Goal: Task Accomplishment & Management: Use online tool/utility

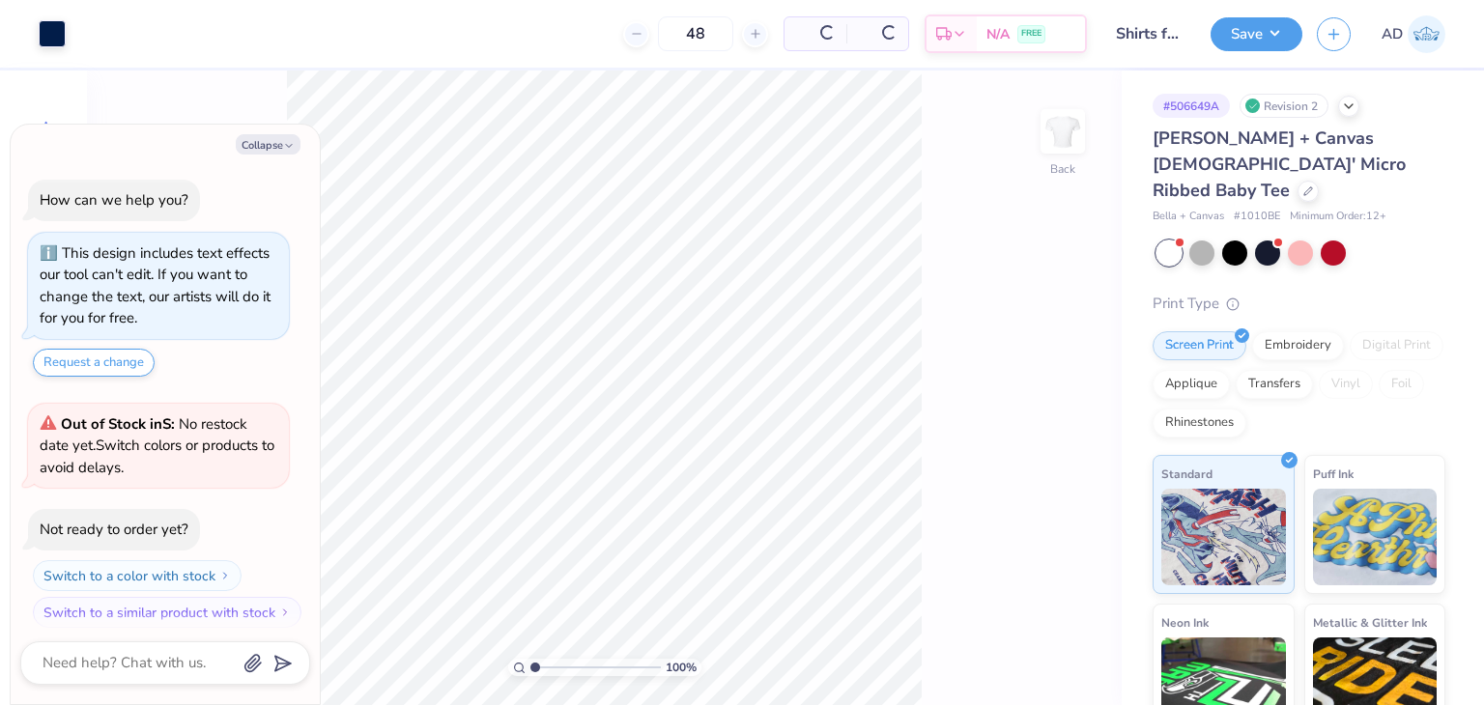
scroll to position [10, 0]
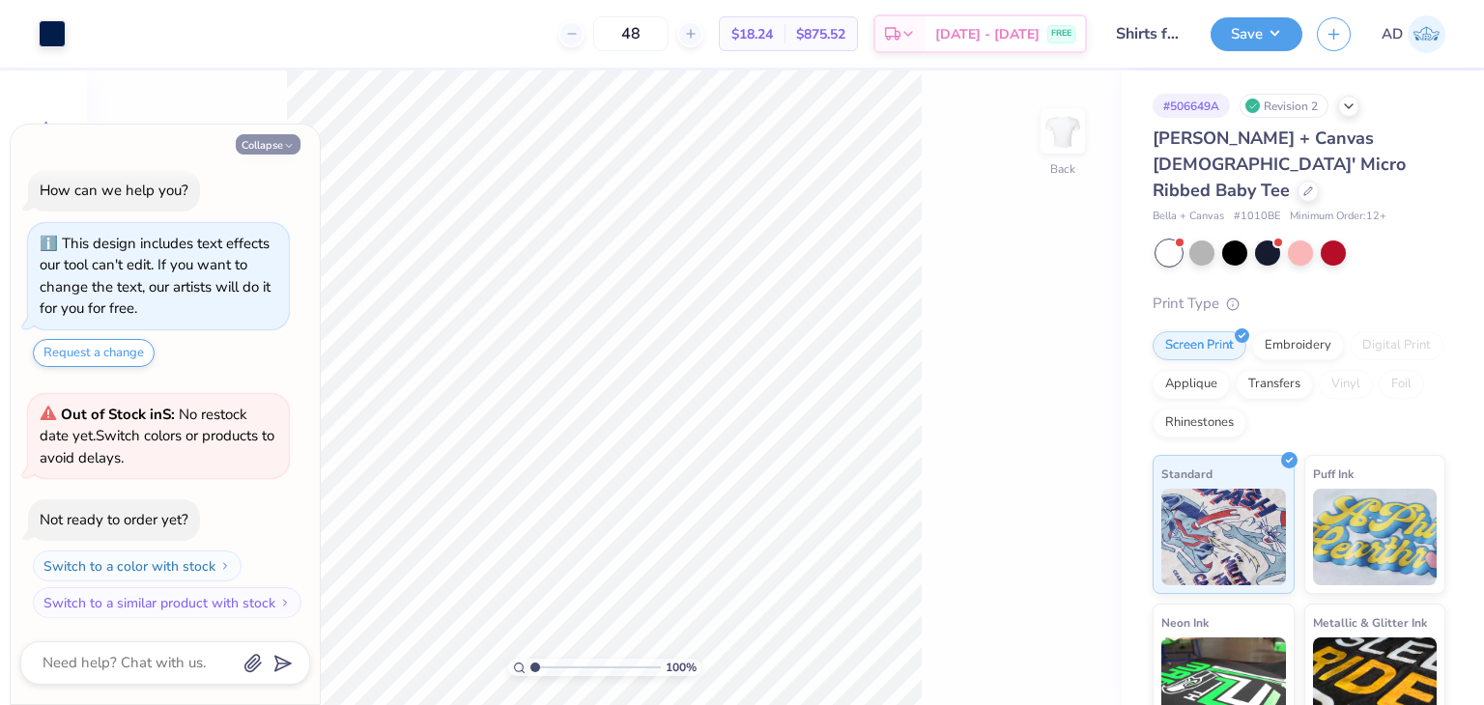
click at [266, 151] on button "Collapse" at bounding box center [268, 144] width 65 height 20
type textarea "x"
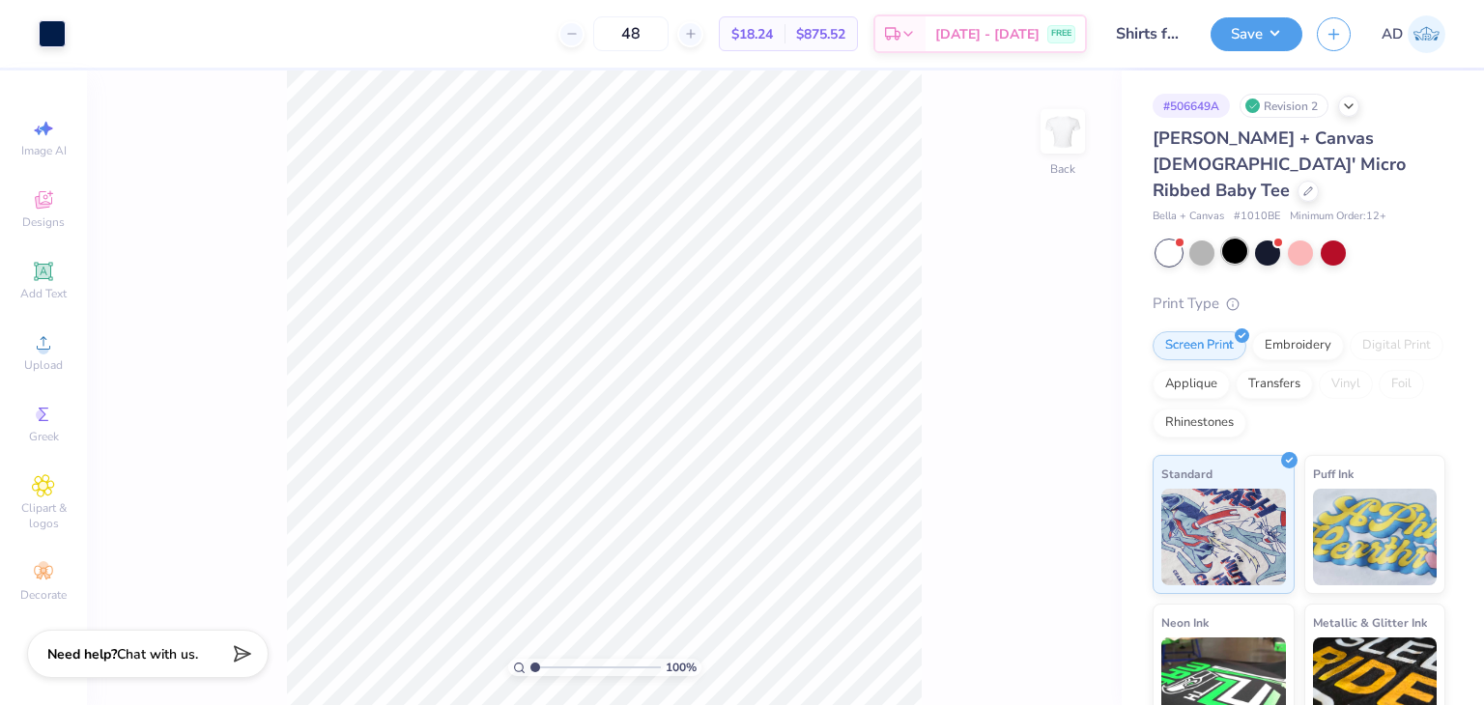
click at [1228, 239] on div at bounding box center [1234, 251] width 25 height 25
click at [31, 28] on div "Art colors" at bounding box center [33, 34] width 66 height 68
click at [52, 29] on div at bounding box center [52, 31] width 27 height 27
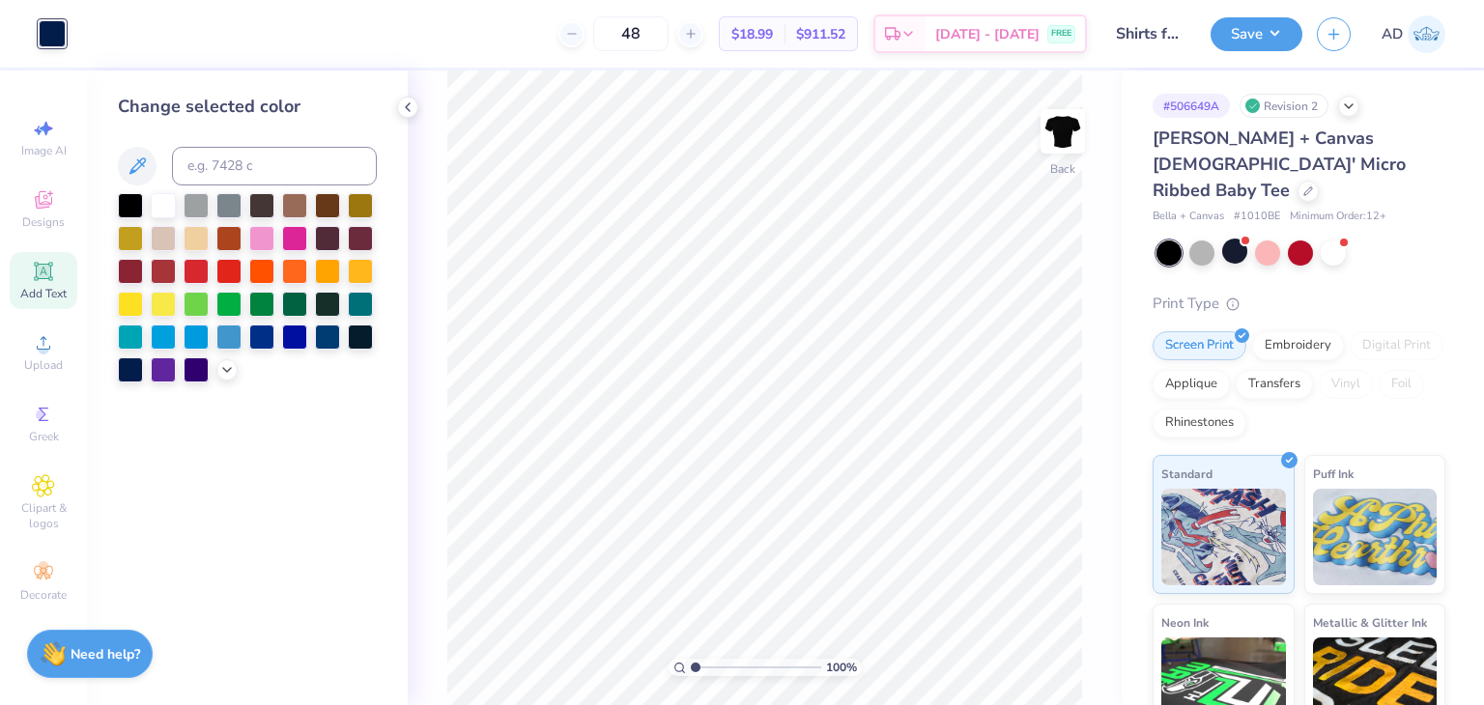
click at [46, 269] on icon at bounding box center [43, 271] width 14 height 14
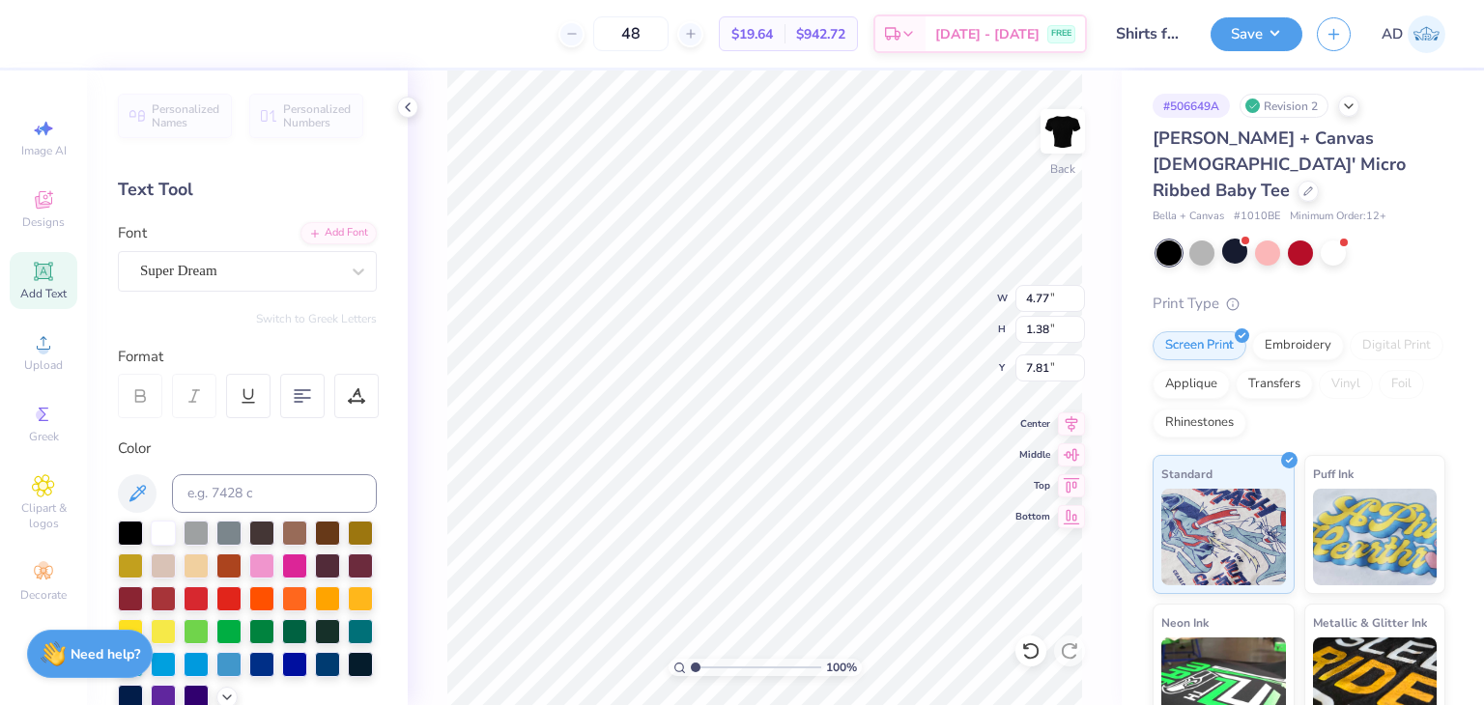
scroll to position [15, 2]
type textarea "X"
type input "7.10"
type input "5.42"
type input "3.00"
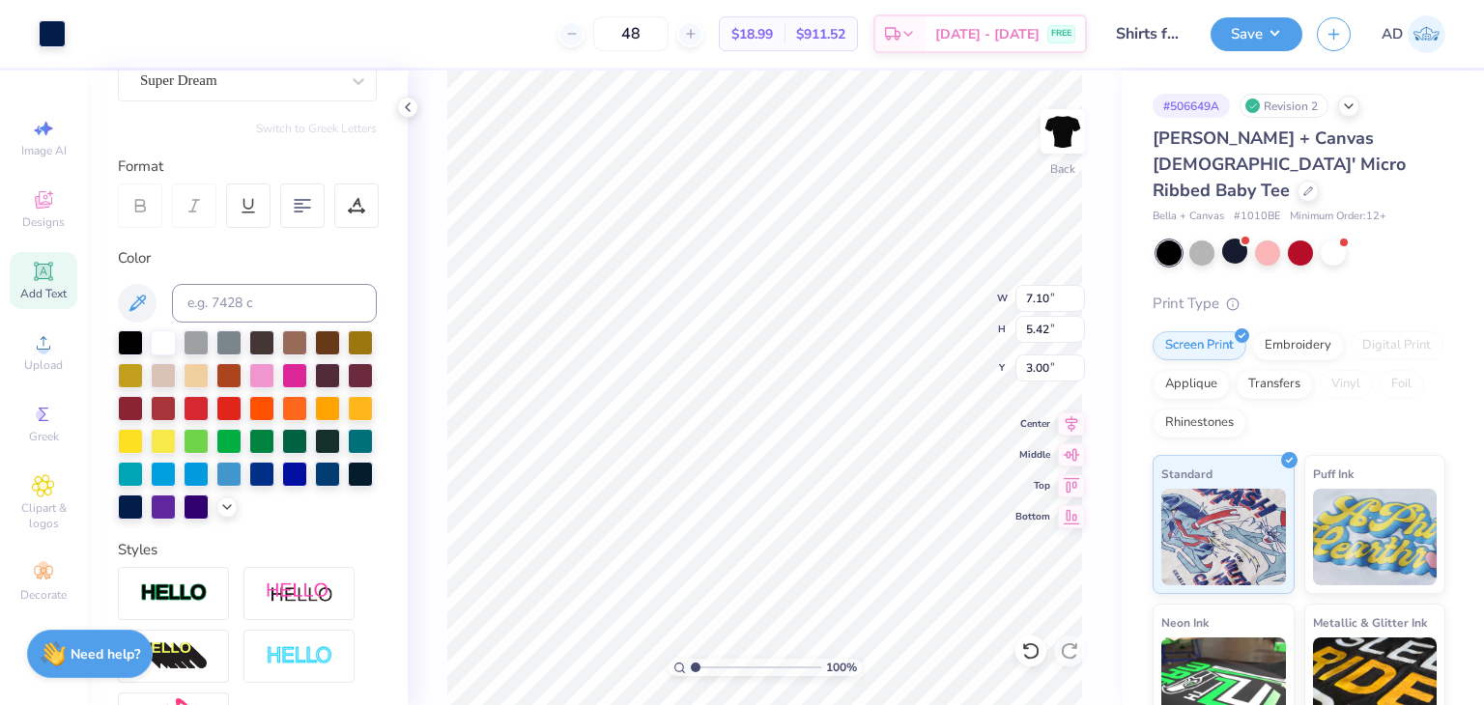
scroll to position [386, 0]
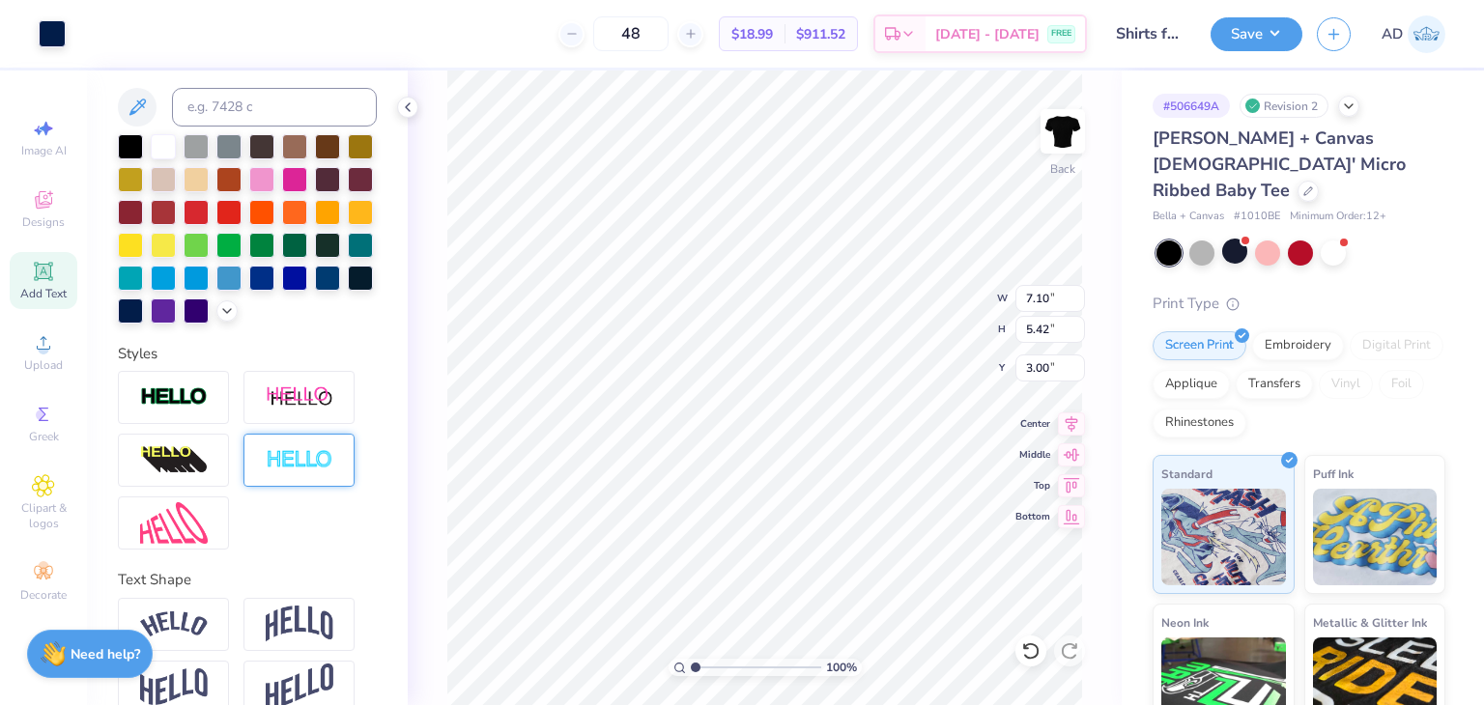
click at [309, 471] on img at bounding box center [300, 460] width 68 height 22
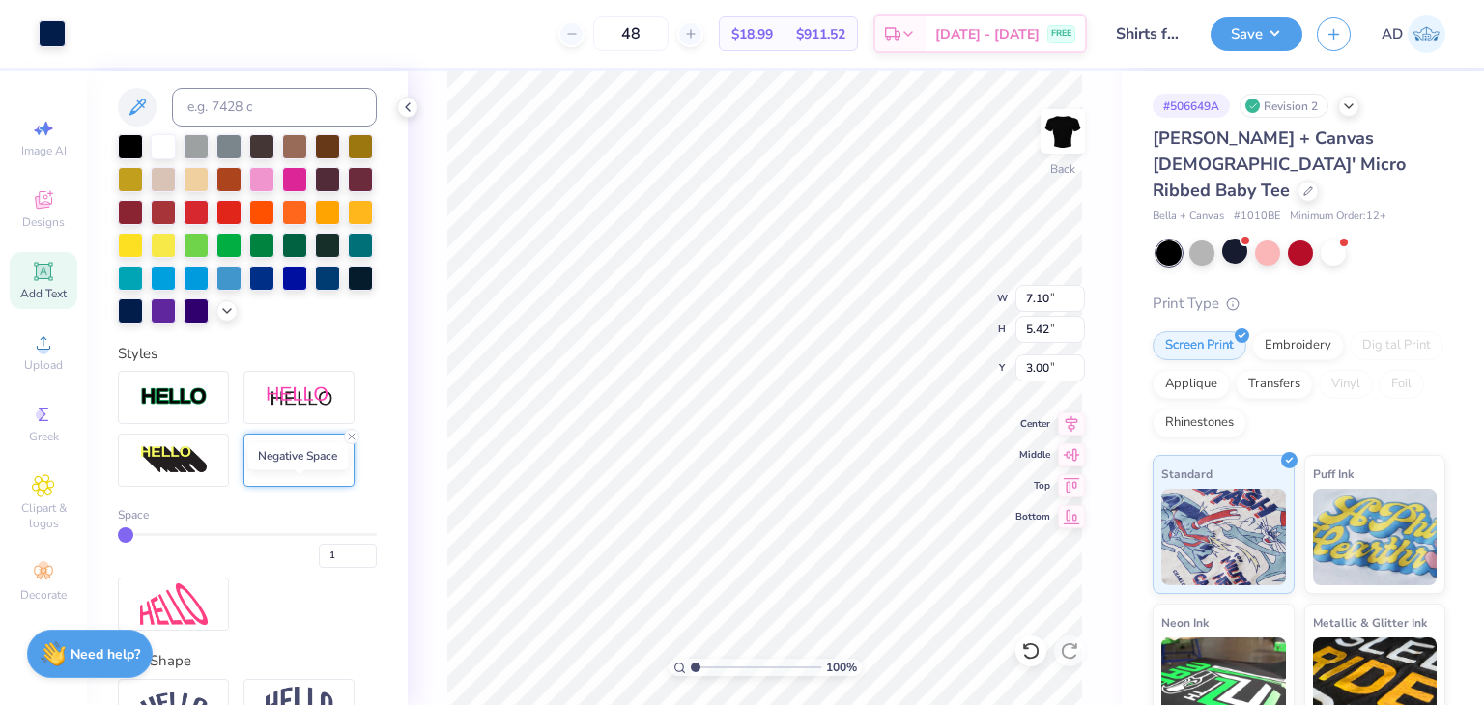
click at [309, 471] on img at bounding box center [300, 460] width 68 height 22
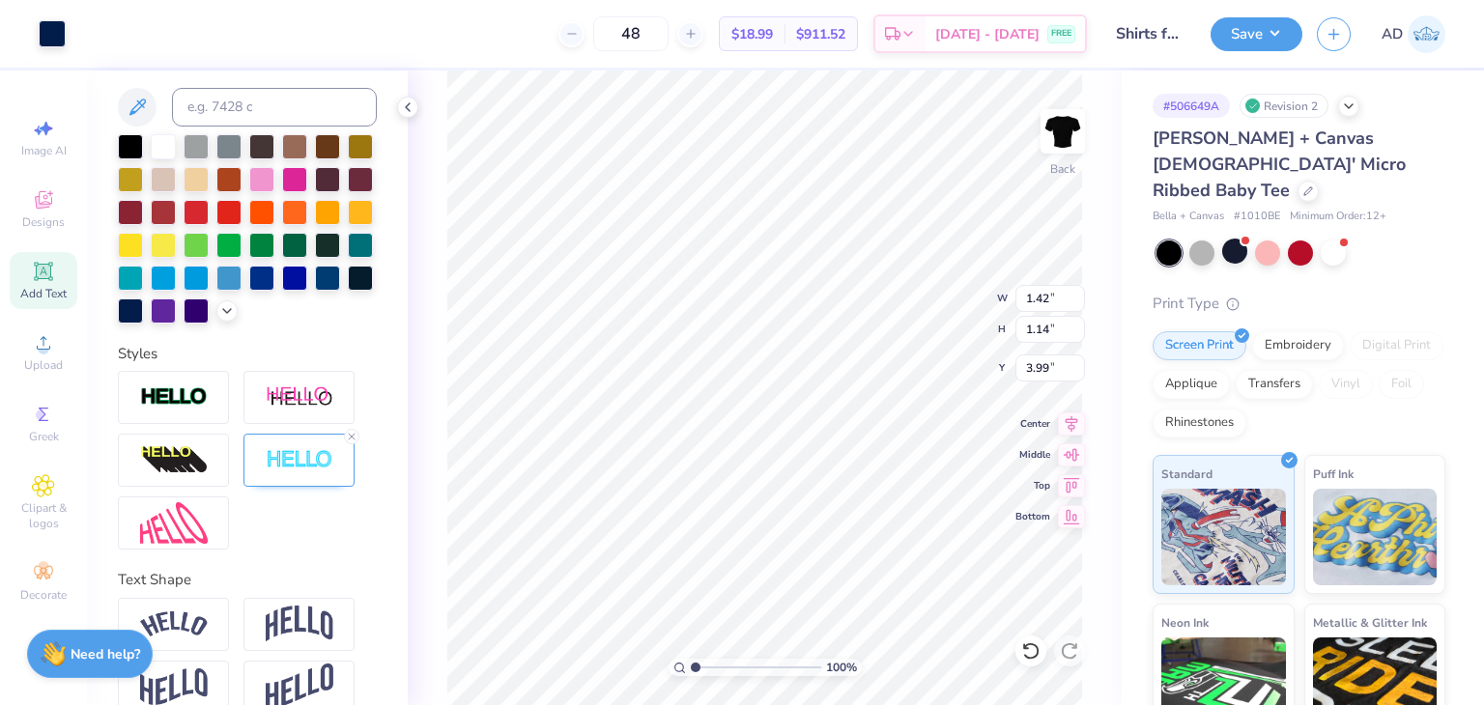
type input "2.41"
type input "1.39"
type input "4.00"
click at [301, 471] on img at bounding box center [300, 460] width 68 height 22
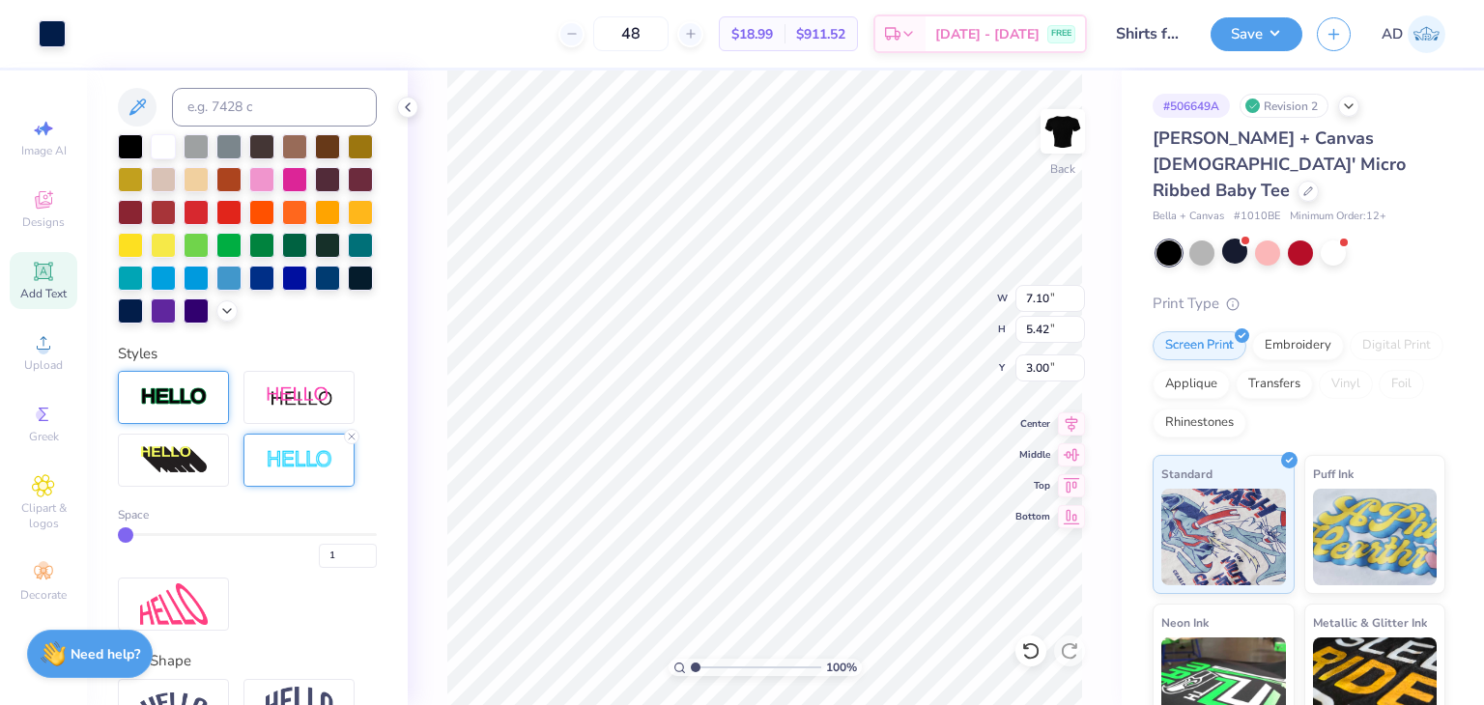
click at [156, 409] on img at bounding box center [174, 397] width 68 height 22
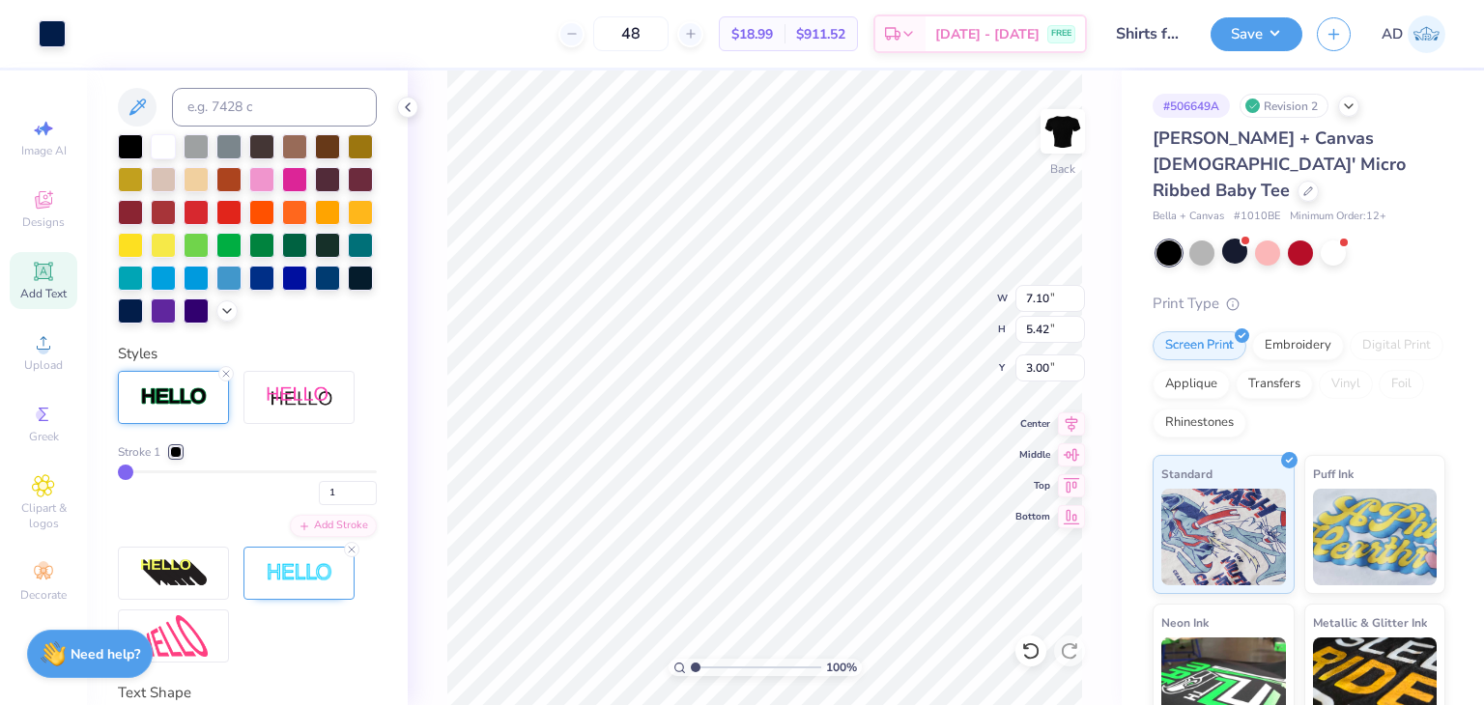
click at [164, 128] on div "Color" at bounding box center [247, 187] width 259 height 272
click at [167, 148] on div at bounding box center [163, 144] width 25 height 25
click at [158, 142] on div at bounding box center [163, 144] width 25 height 25
click at [415, 113] on div at bounding box center [407, 107] width 21 height 21
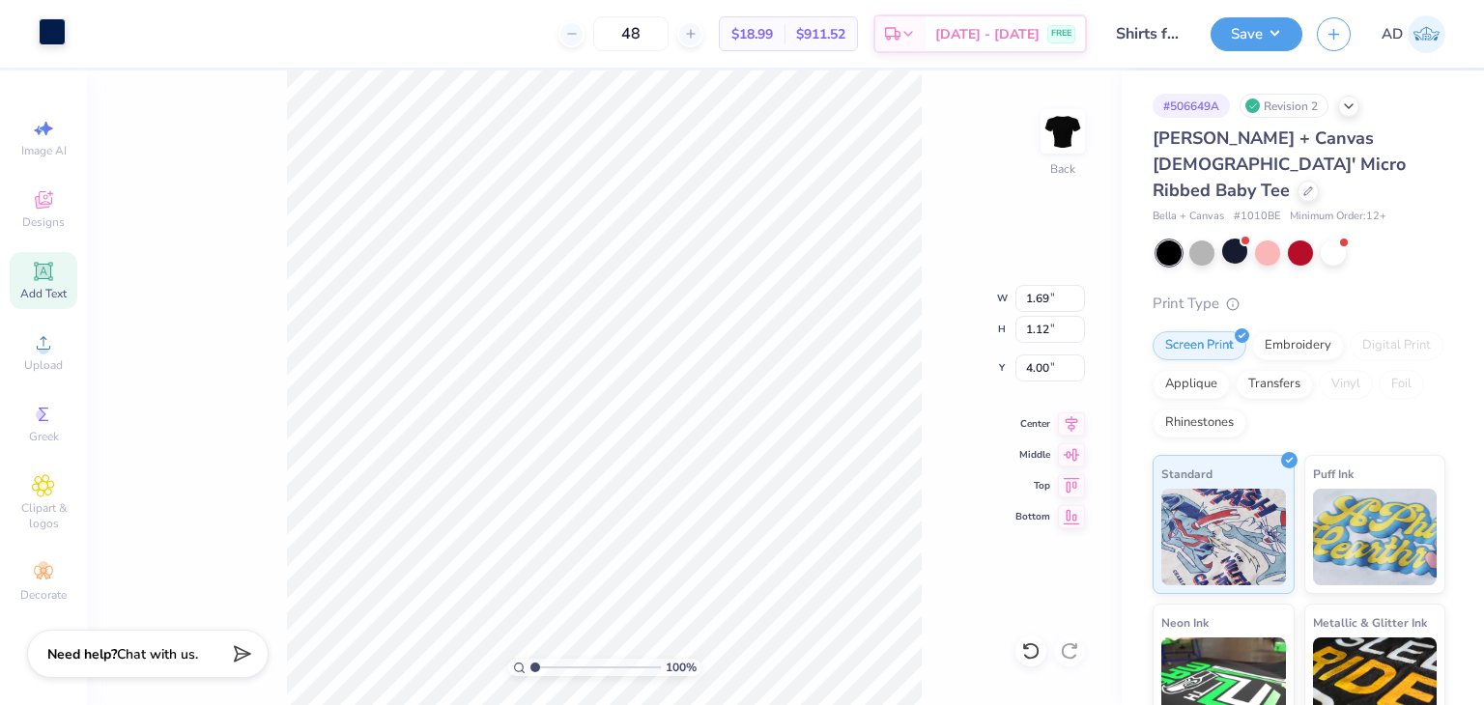
click at [49, 36] on div at bounding box center [52, 31] width 27 height 27
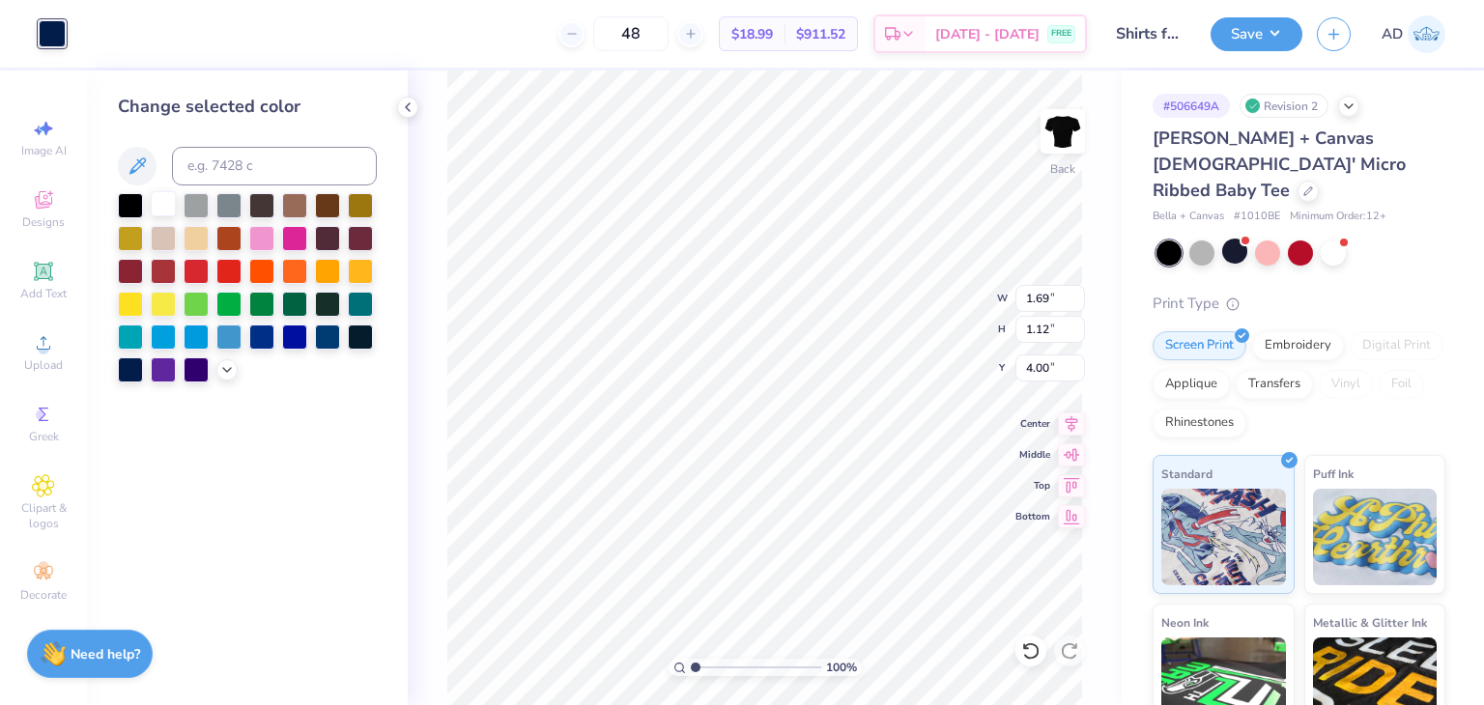
click at [158, 198] on div at bounding box center [163, 203] width 25 height 25
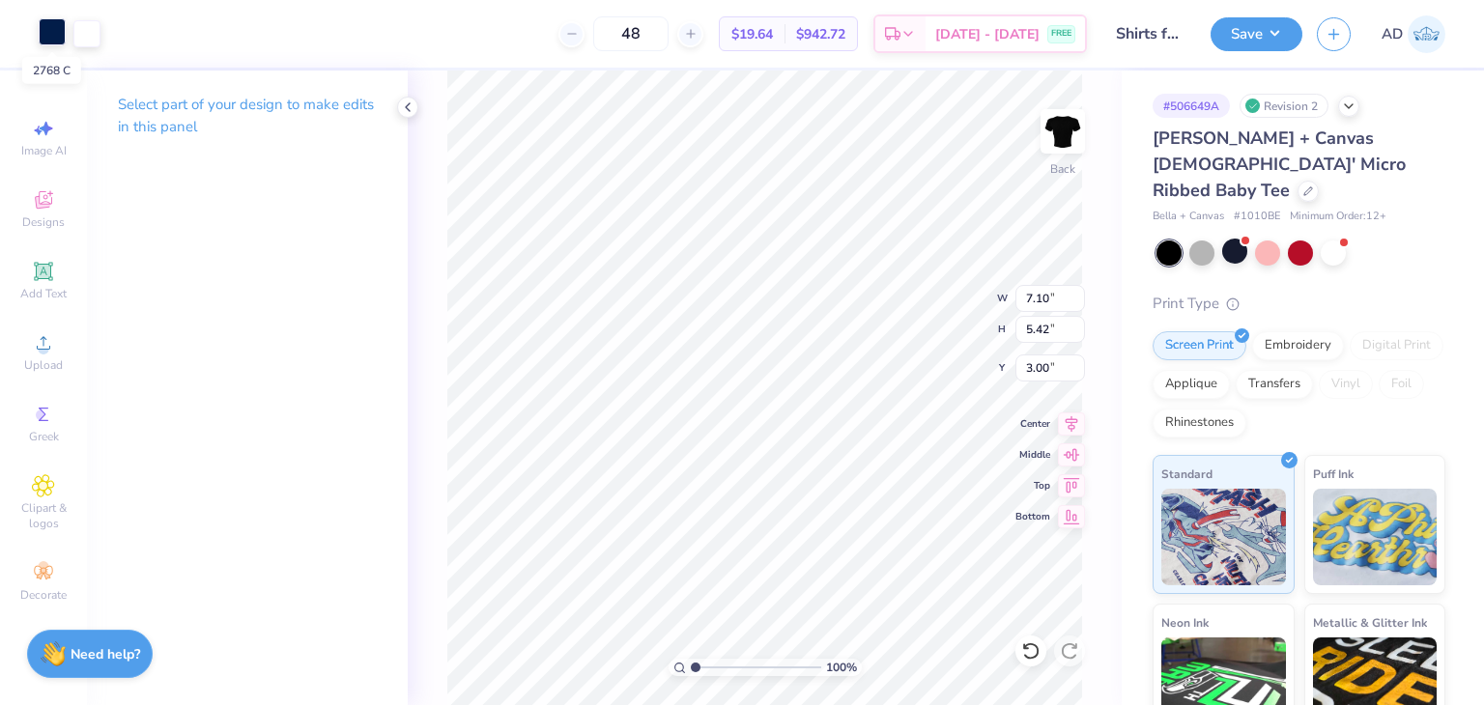
click at [52, 31] on div at bounding box center [52, 31] width 27 height 27
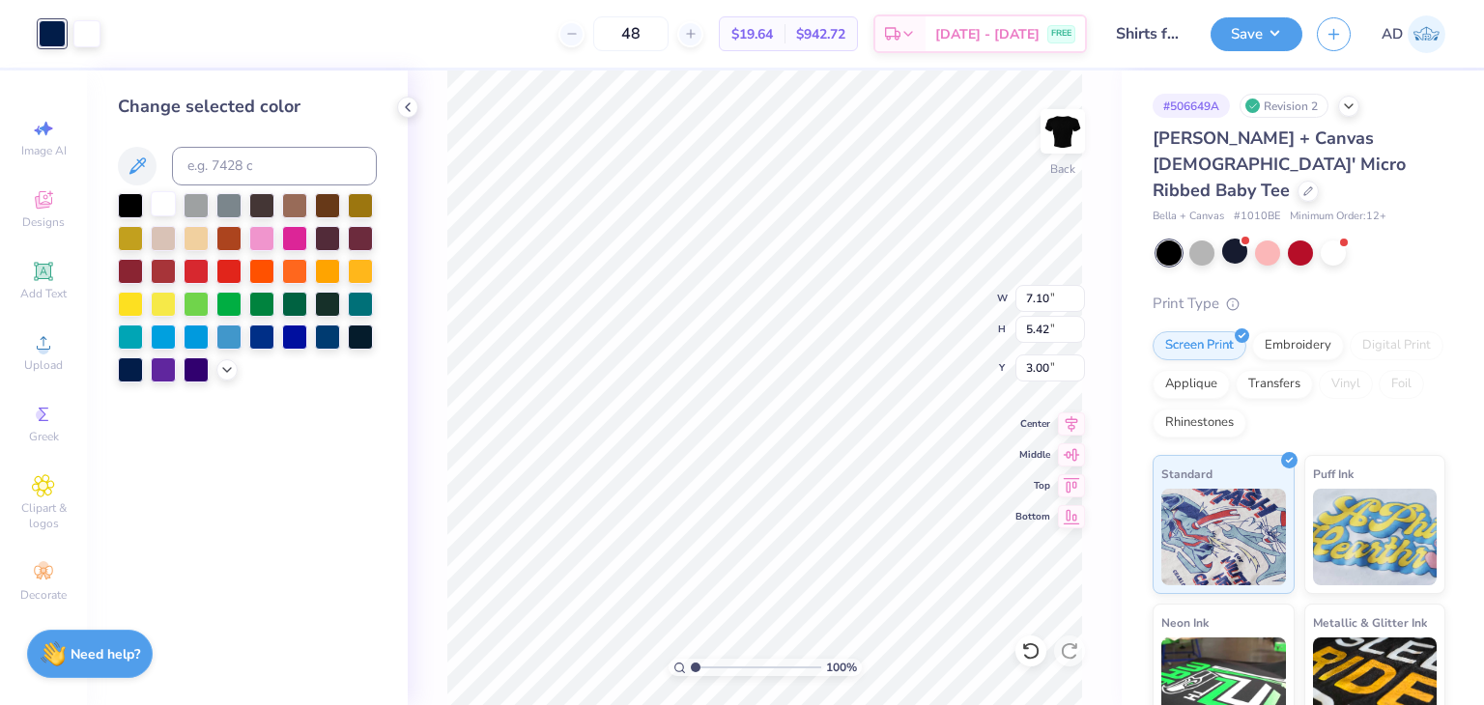
click at [160, 206] on div at bounding box center [163, 203] width 25 height 25
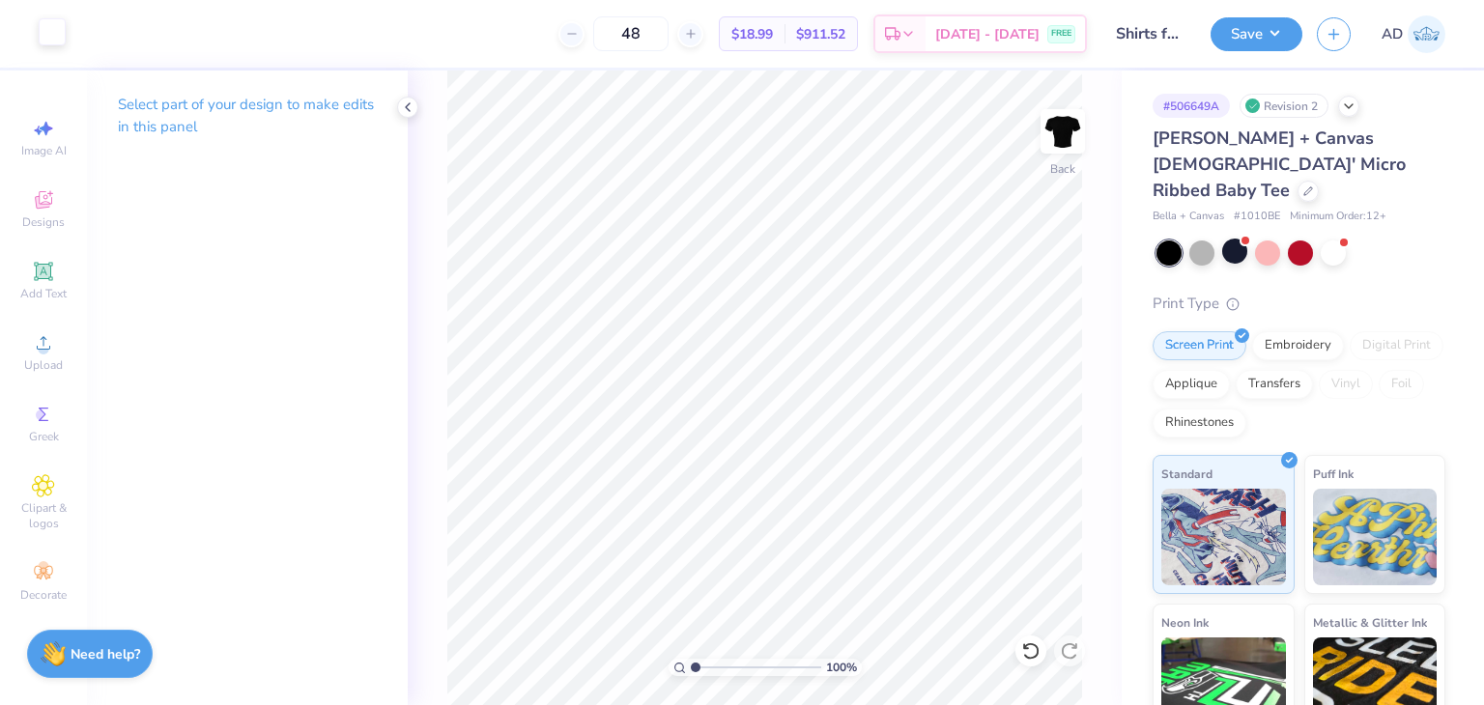
click at [47, 42] on div at bounding box center [52, 31] width 27 height 27
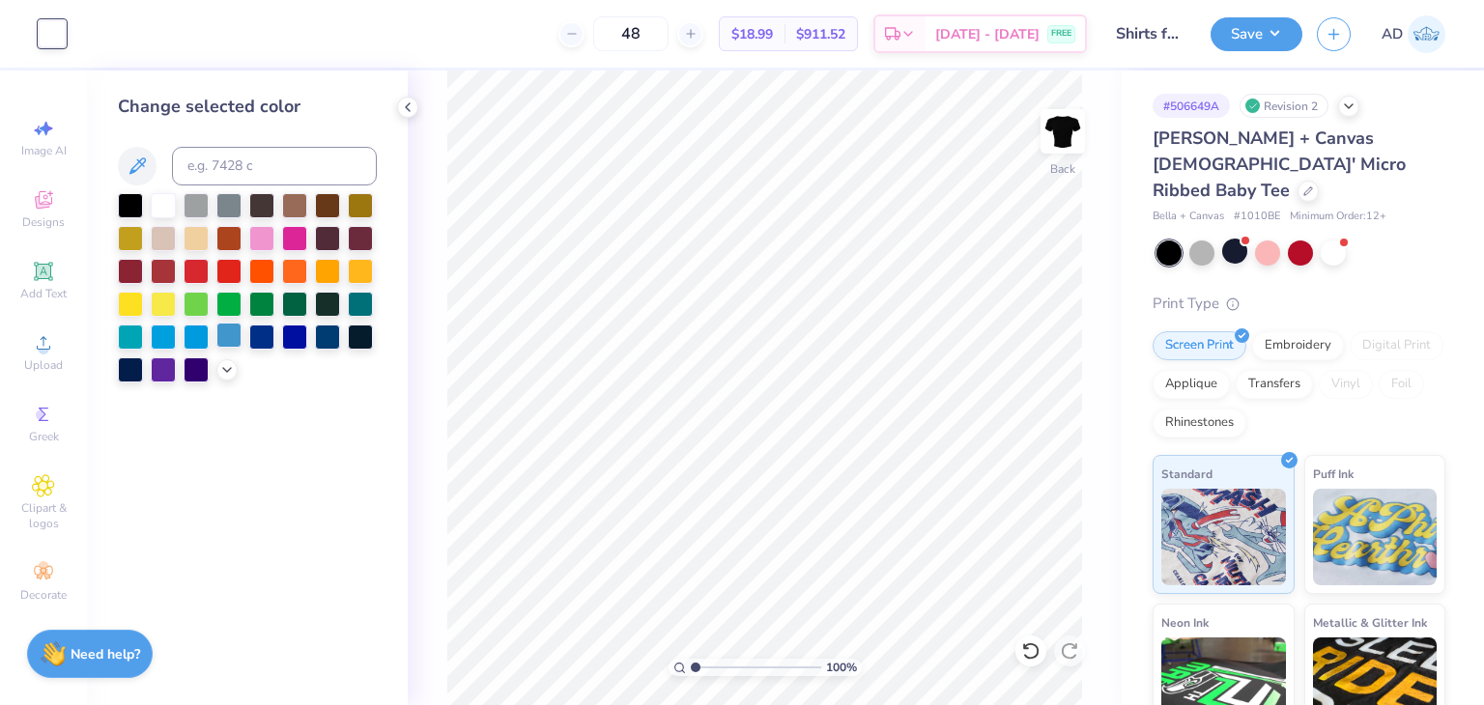
click at [230, 326] on div at bounding box center [228, 335] width 25 height 25
click at [213, 322] on div at bounding box center [247, 287] width 259 height 189
click at [191, 325] on div at bounding box center [196, 335] width 25 height 25
click at [178, 337] on div at bounding box center [247, 287] width 259 height 189
click at [131, 335] on div at bounding box center [130, 335] width 25 height 25
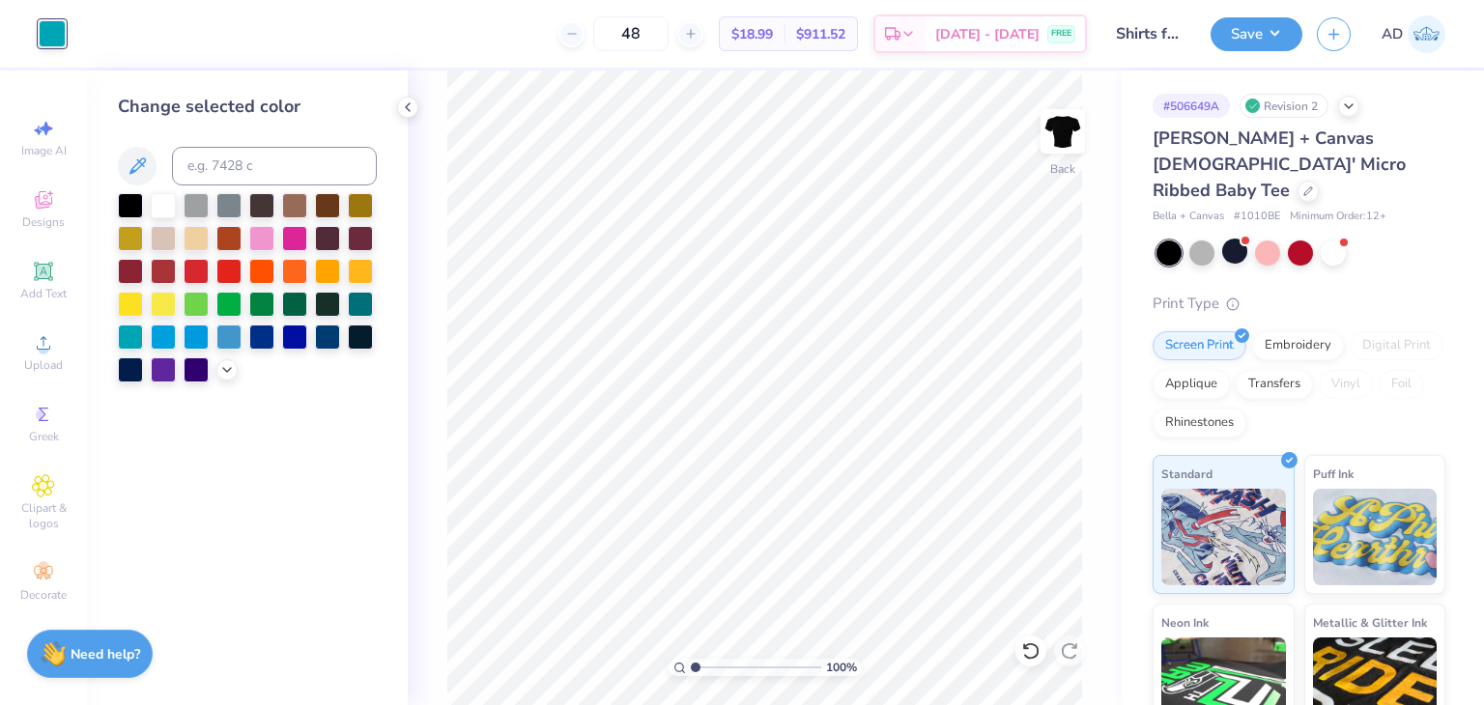
click at [147, 334] on div at bounding box center [247, 287] width 259 height 189
click at [221, 368] on icon at bounding box center [226, 367] width 15 height 15
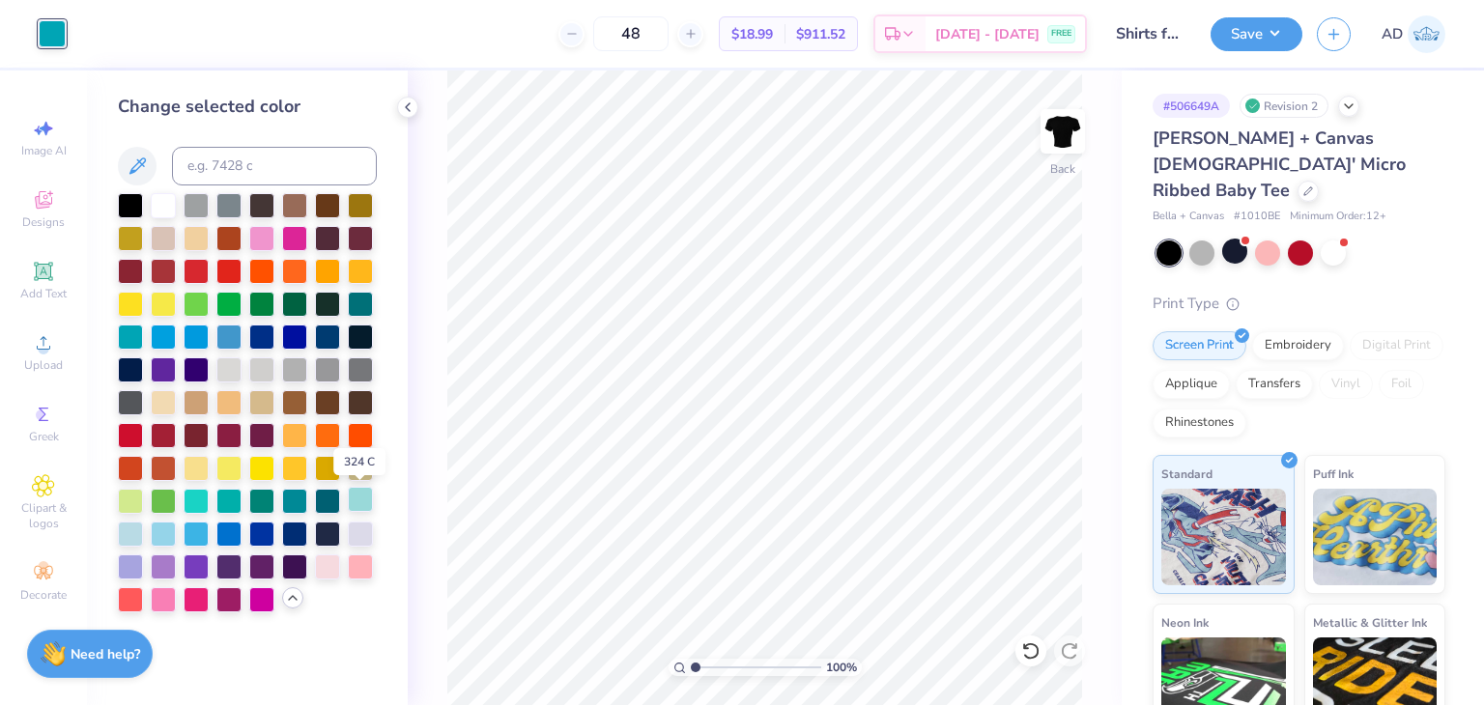
click at [357, 498] on div at bounding box center [360, 499] width 25 height 25
click at [166, 528] on div at bounding box center [163, 532] width 25 height 25
click at [112, 528] on div "Change selected color" at bounding box center [247, 388] width 321 height 635
click at [140, 537] on div at bounding box center [130, 532] width 25 height 25
click at [161, 213] on div at bounding box center [163, 203] width 25 height 25
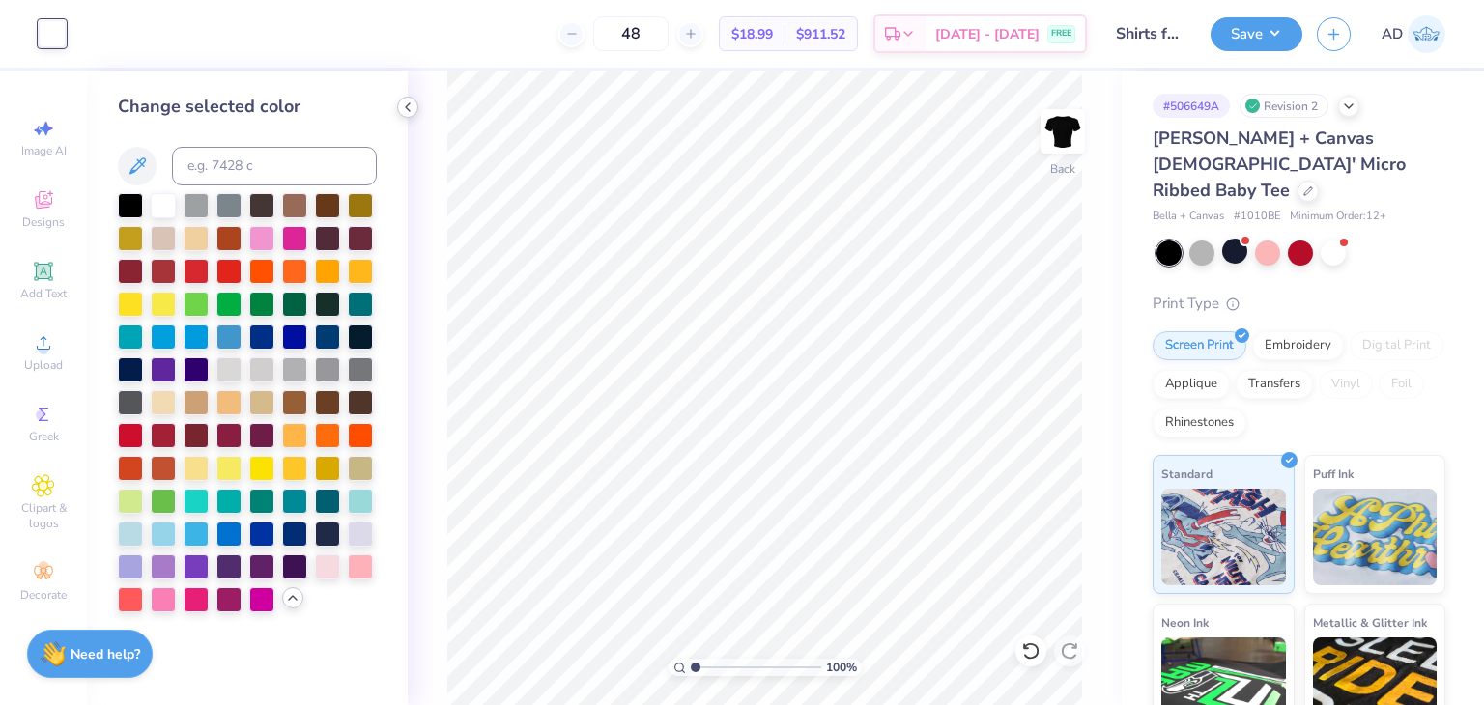
click at [410, 111] on icon at bounding box center [407, 106] width 15 height 15
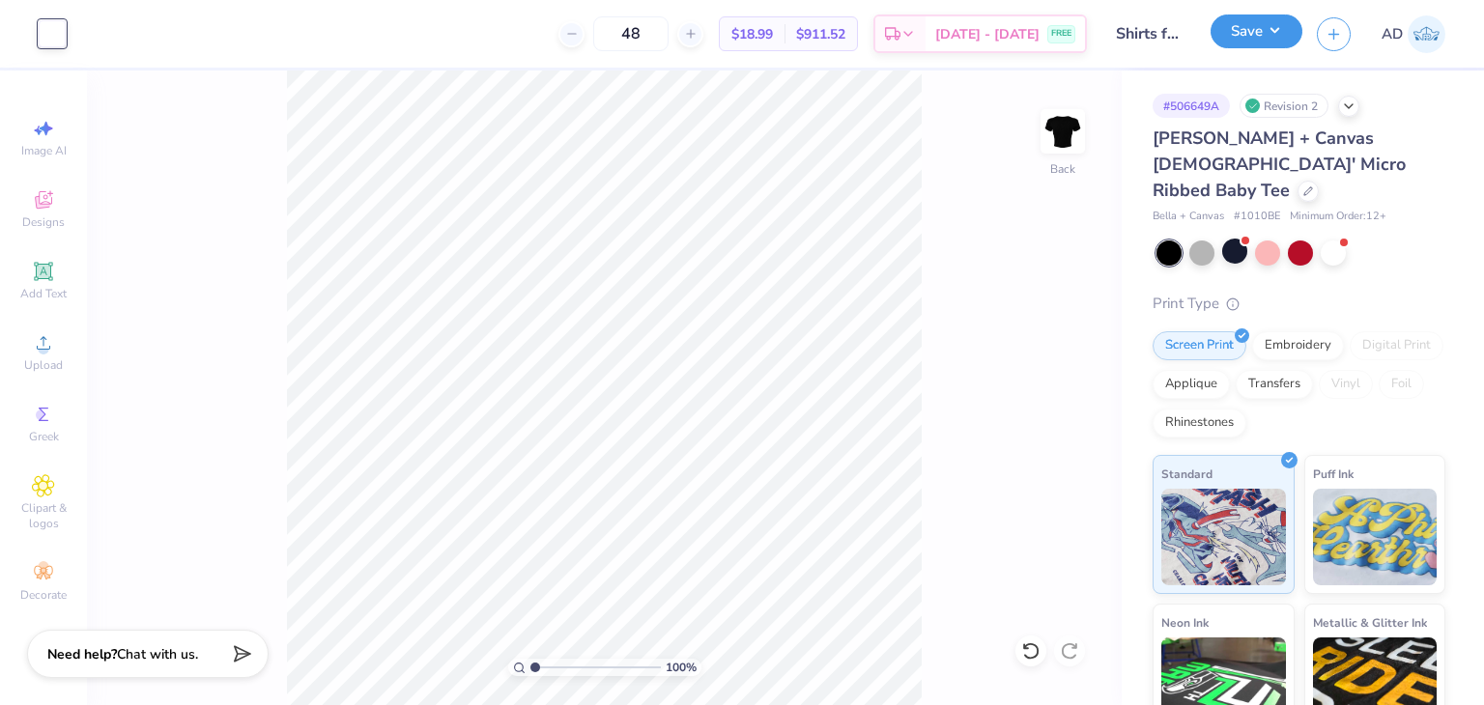
click at [1237, 30] on button "Save" at bounding box center [1256, 31] width 92 height 34
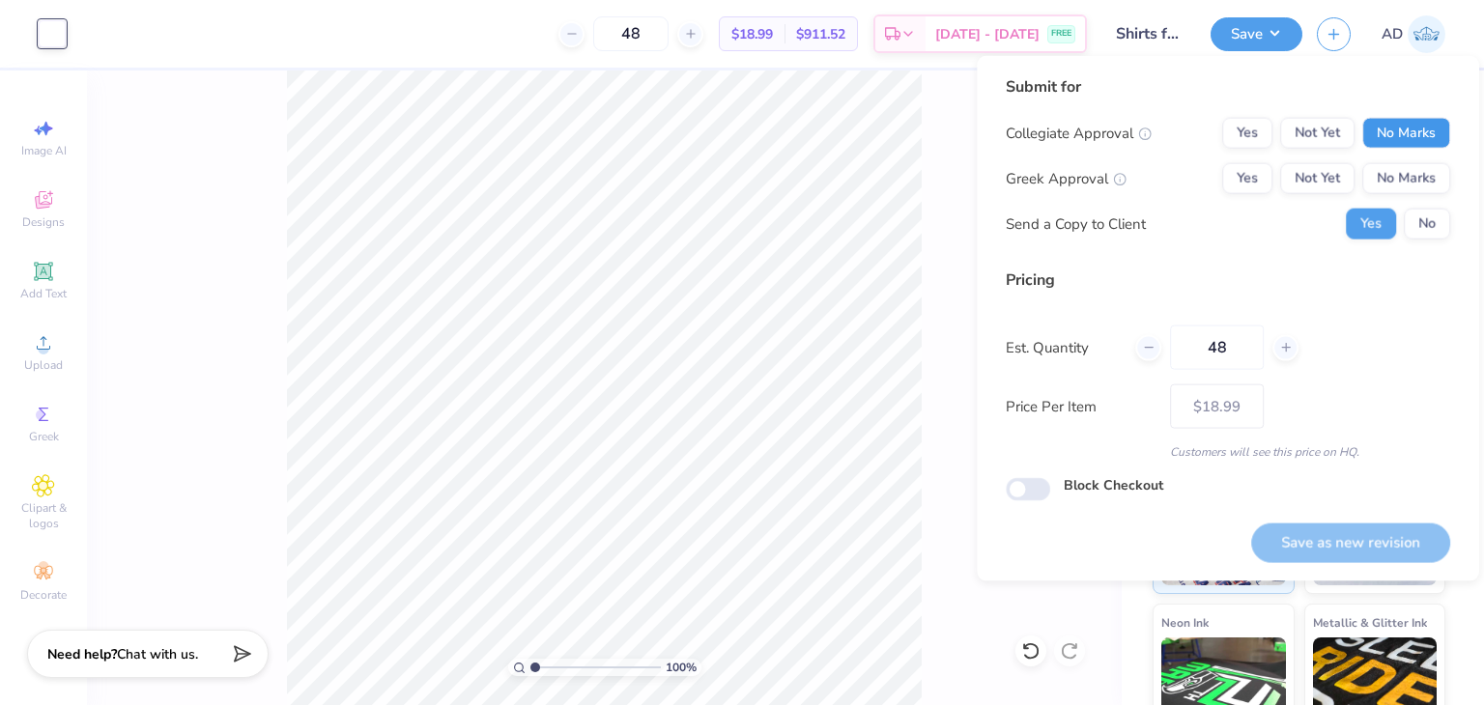
click at [1395, 121] on button "No Marks" at bounding box center [1406, 133] width 88 height 31
click at [1403, 186] on button "No Marks" at bounding box center [1406, 178] width 88 height 31
click at [1350, 546] on button "Save as new revision" at bounding box center [1350, 543] width 199 height 40
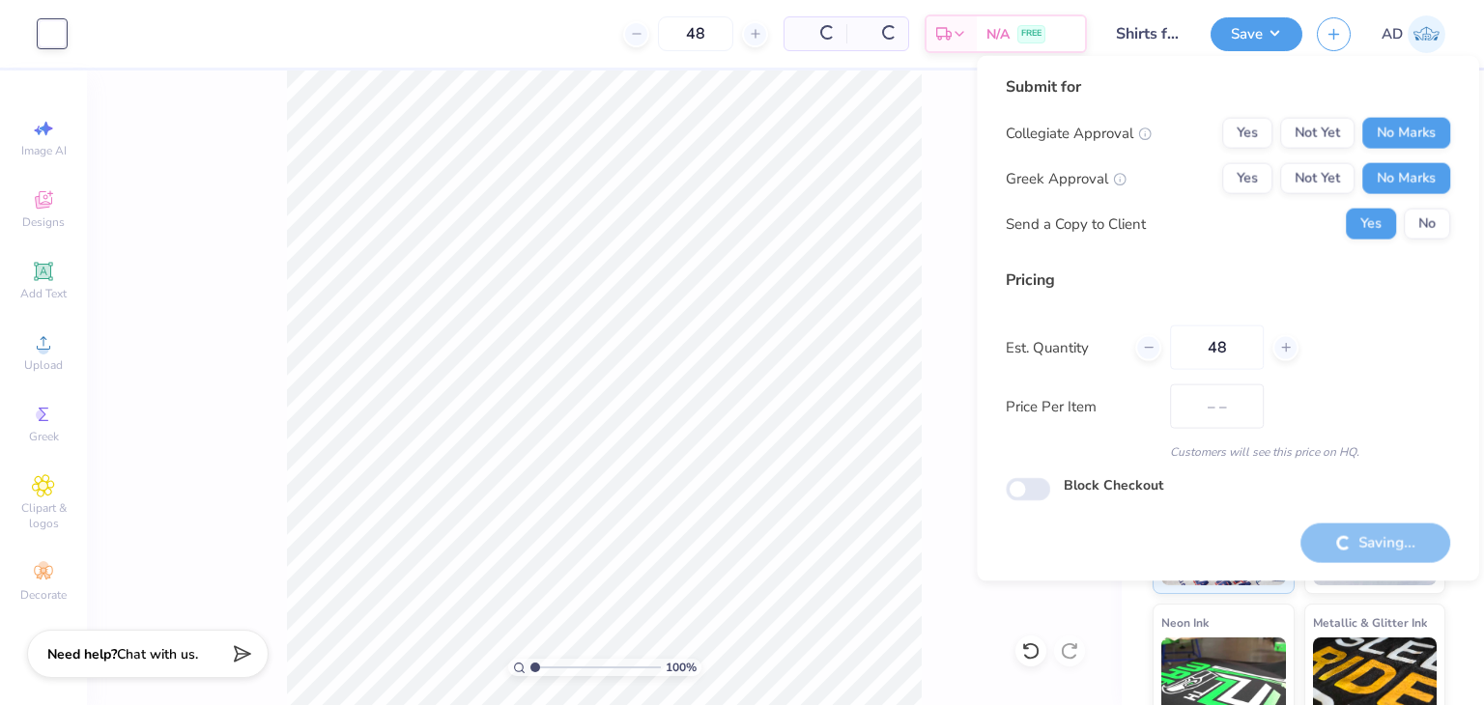
type input "$18.99"
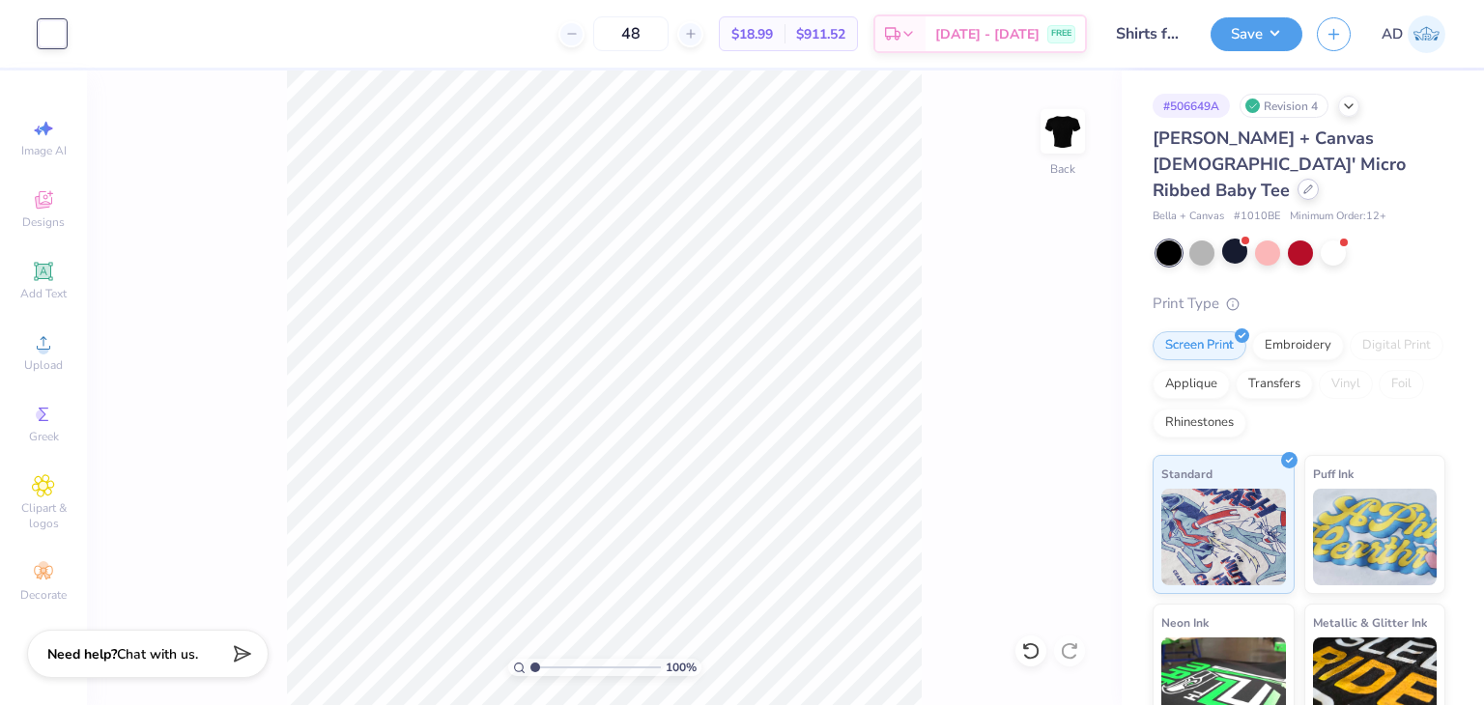
click at [1307, 184] on icon at bounding box center [1308, 189] width 10 height 10
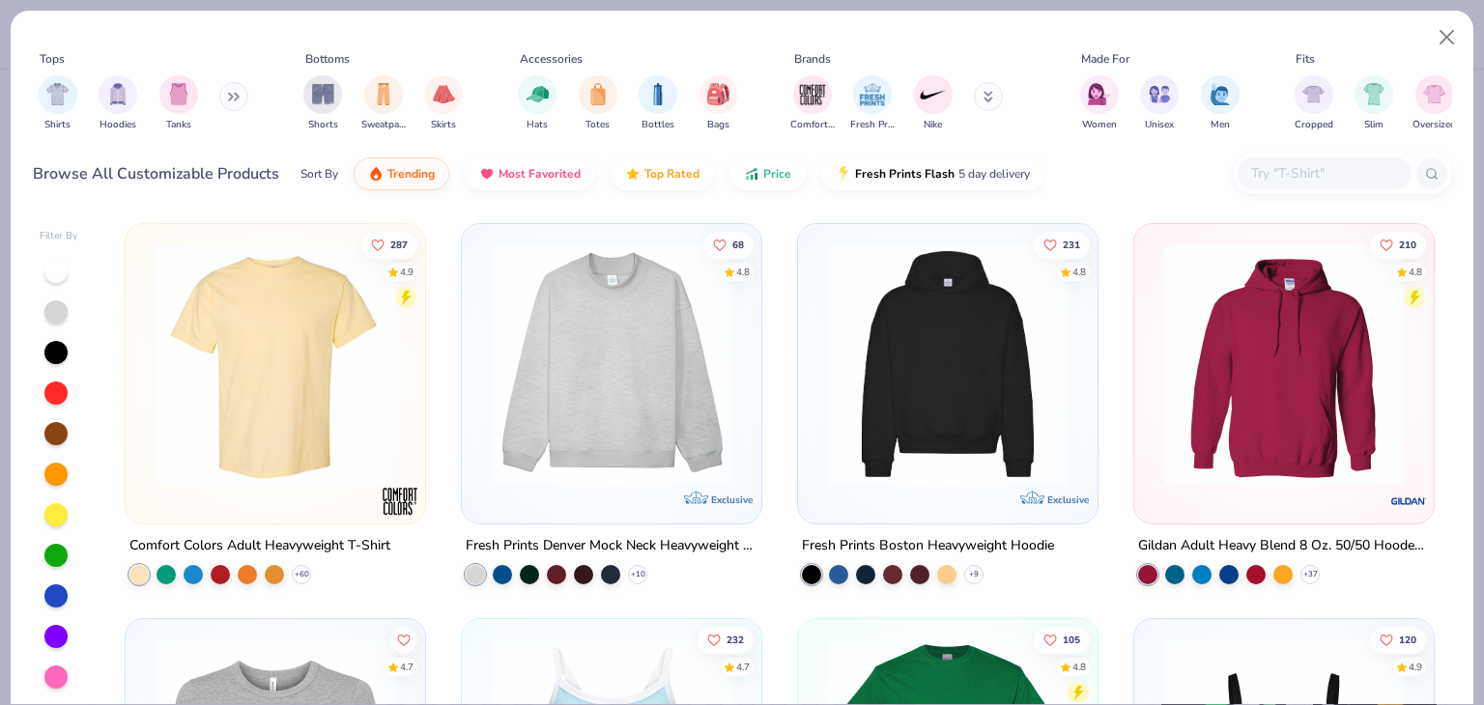
click at [1297, 173] on input "text" at bounding box center [1323, 173] width 149 height 22
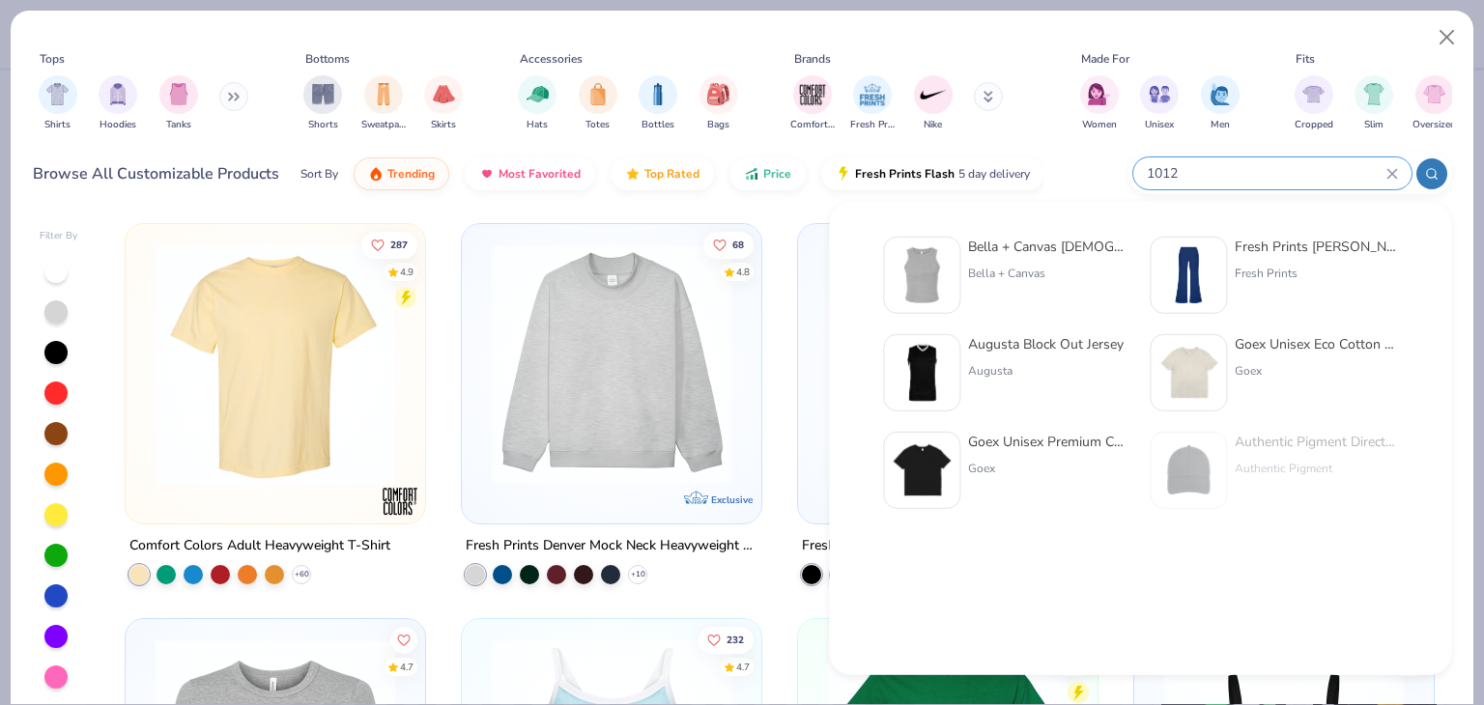
type input "1012"
click at [1053, 243] on div "Bella + Canvas Ladies' Micro Ribbed Racerback Tank" at bounding box center [1049, 247] width 162 height 20
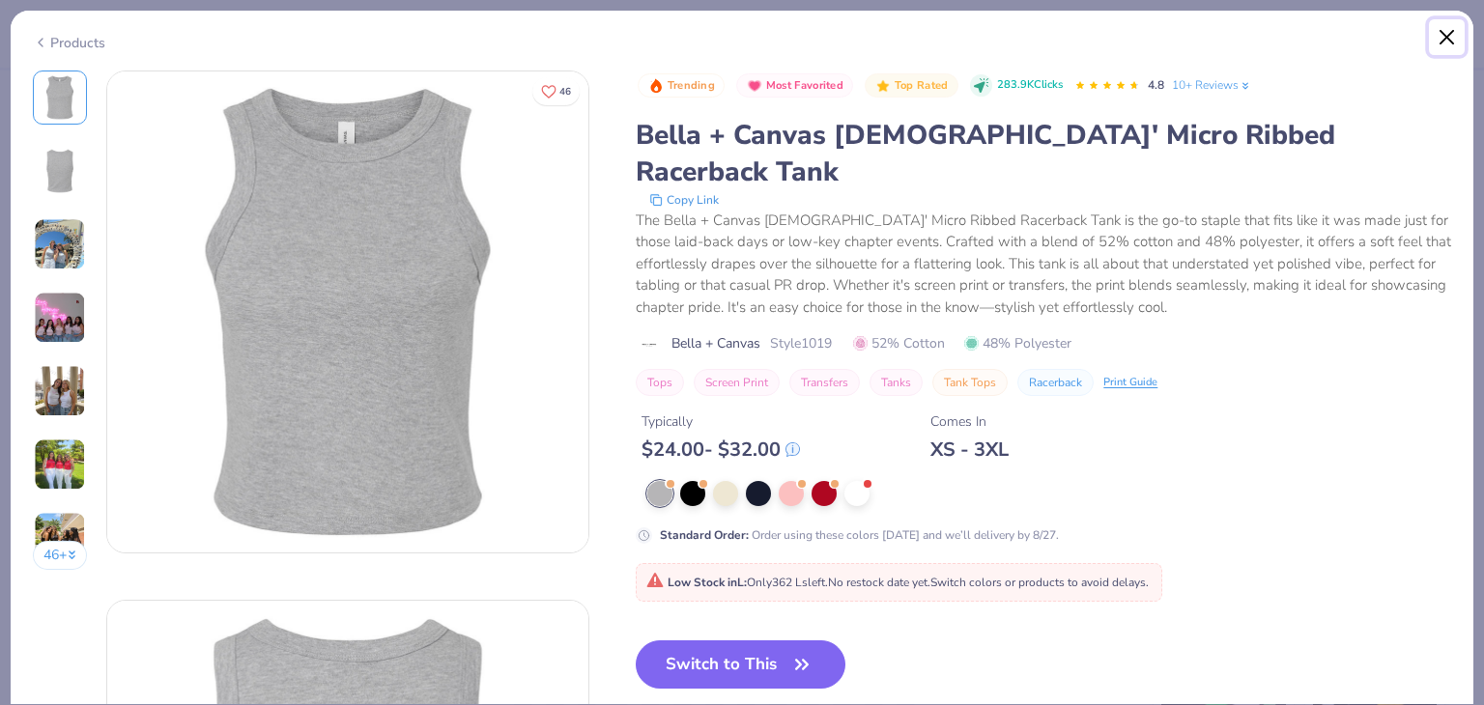
click at [1447, 40] on button "Close" at bounding box center [1447, 37] width 37 height 37
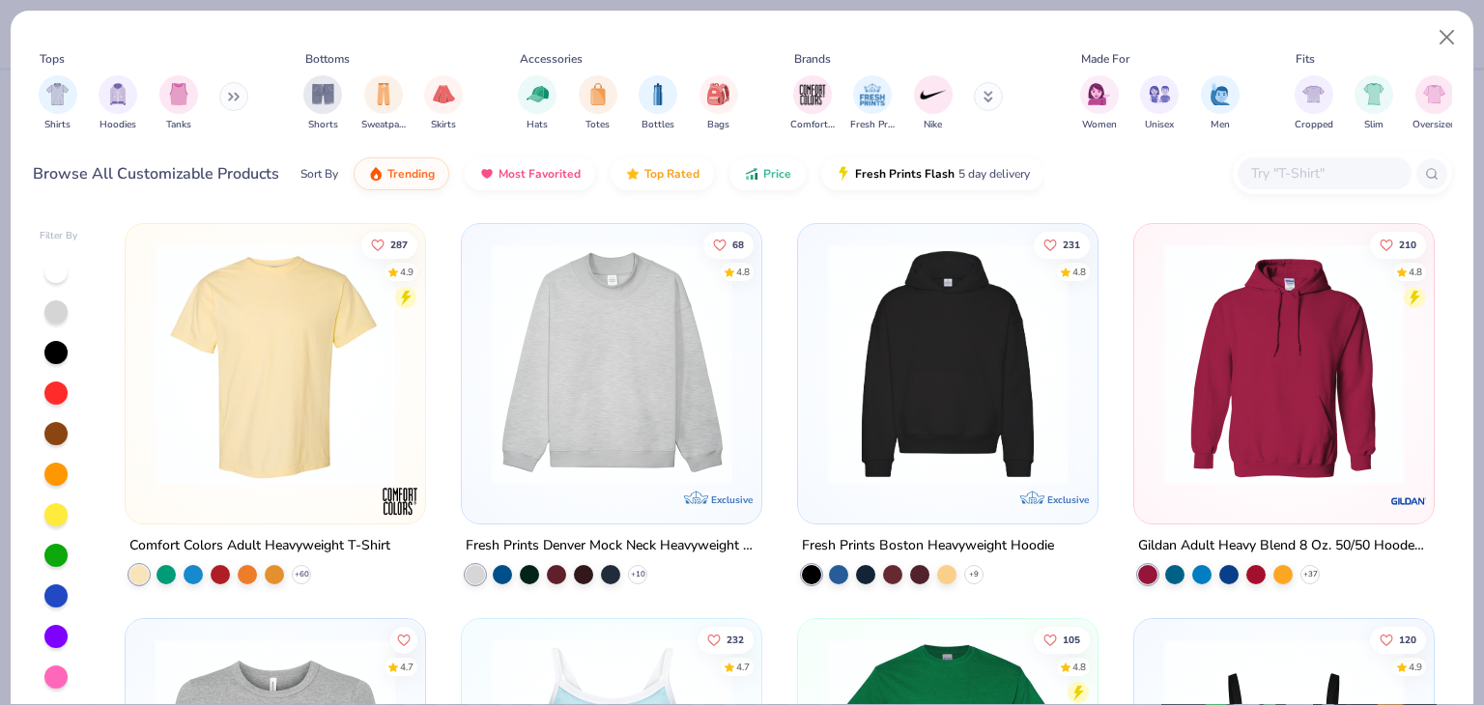
click at [1315, 175] on input "text" at bounding box center [1323, 173] width 149 height 22
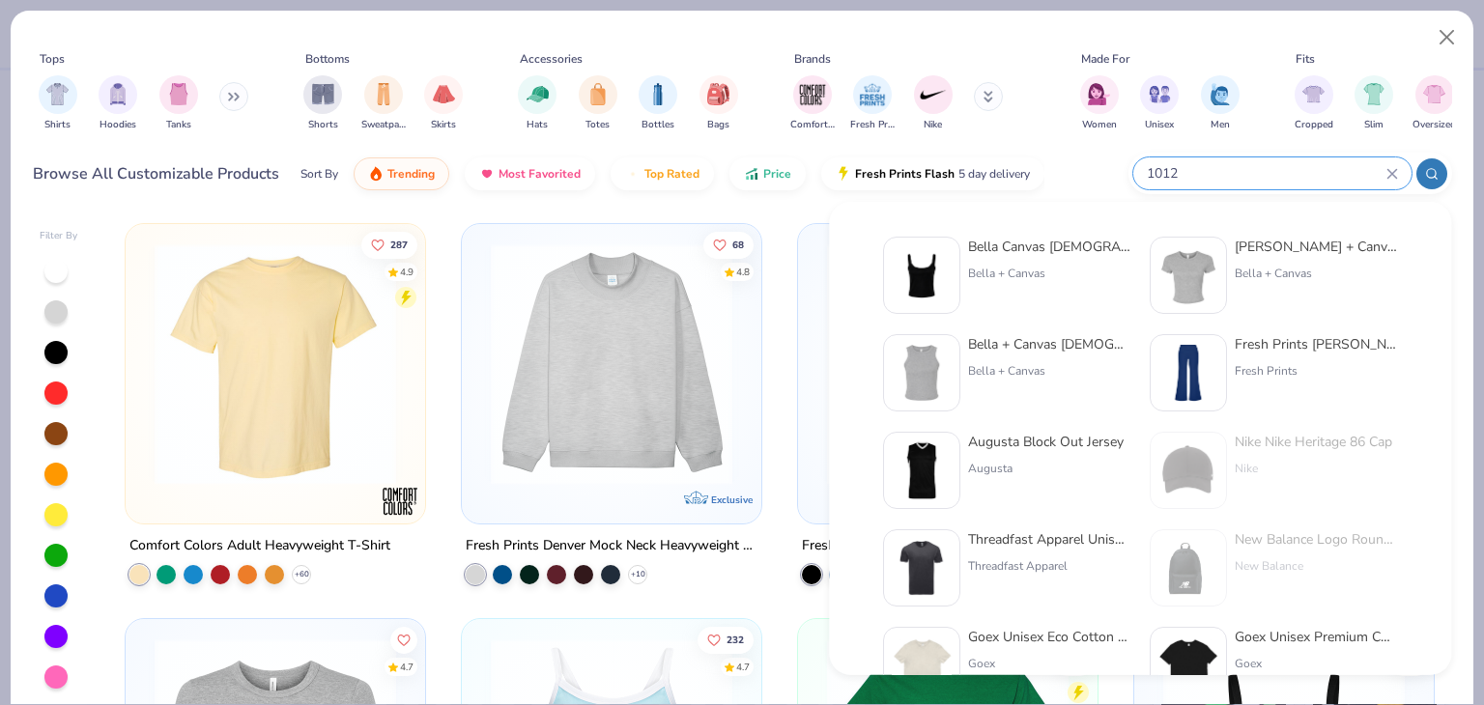
type input "1012"
click at [1335, 244] on div "Bella + Canvas Ladies' Micro Ribbed Baby Tee" at bounding box center [1315, 247] width 162 height 20
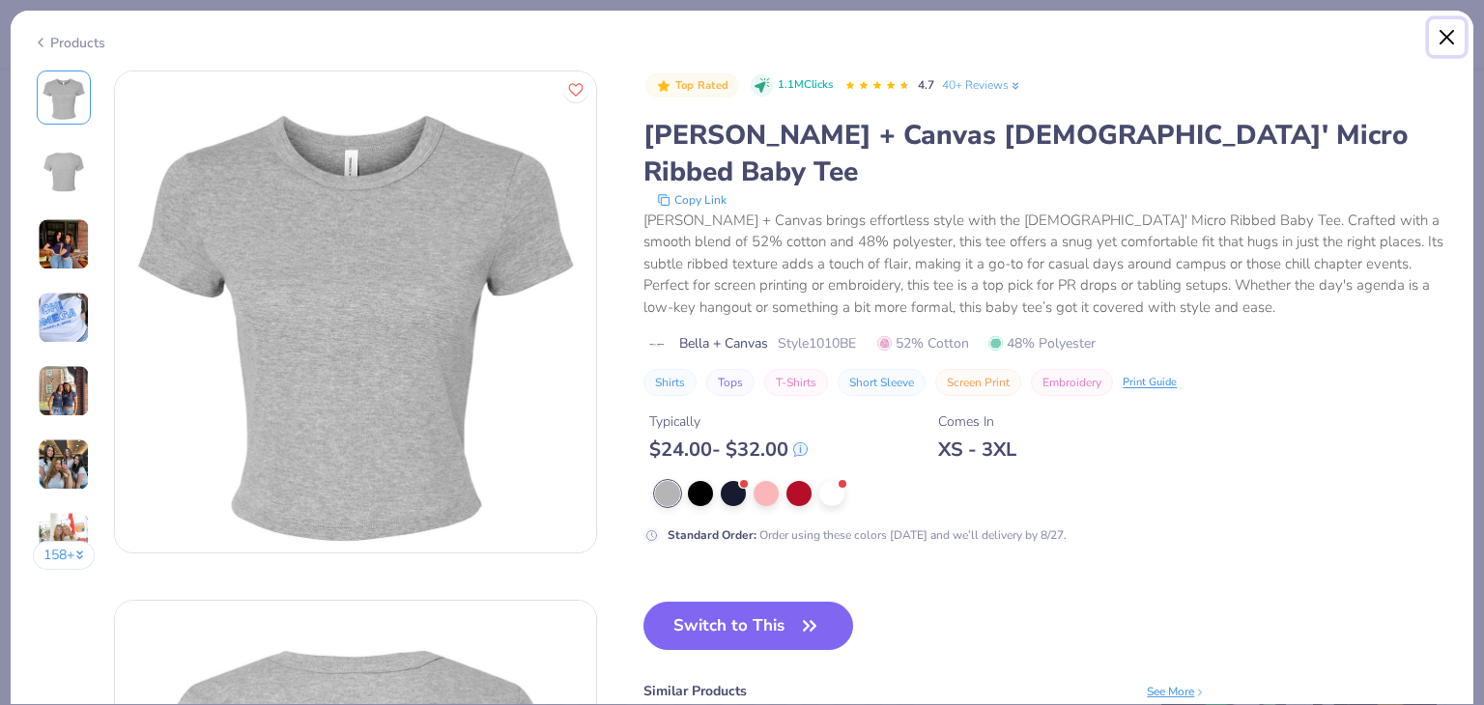
click at [1453, 33] on button "Close" at bounding box center [1447, 37] width 37 height 37
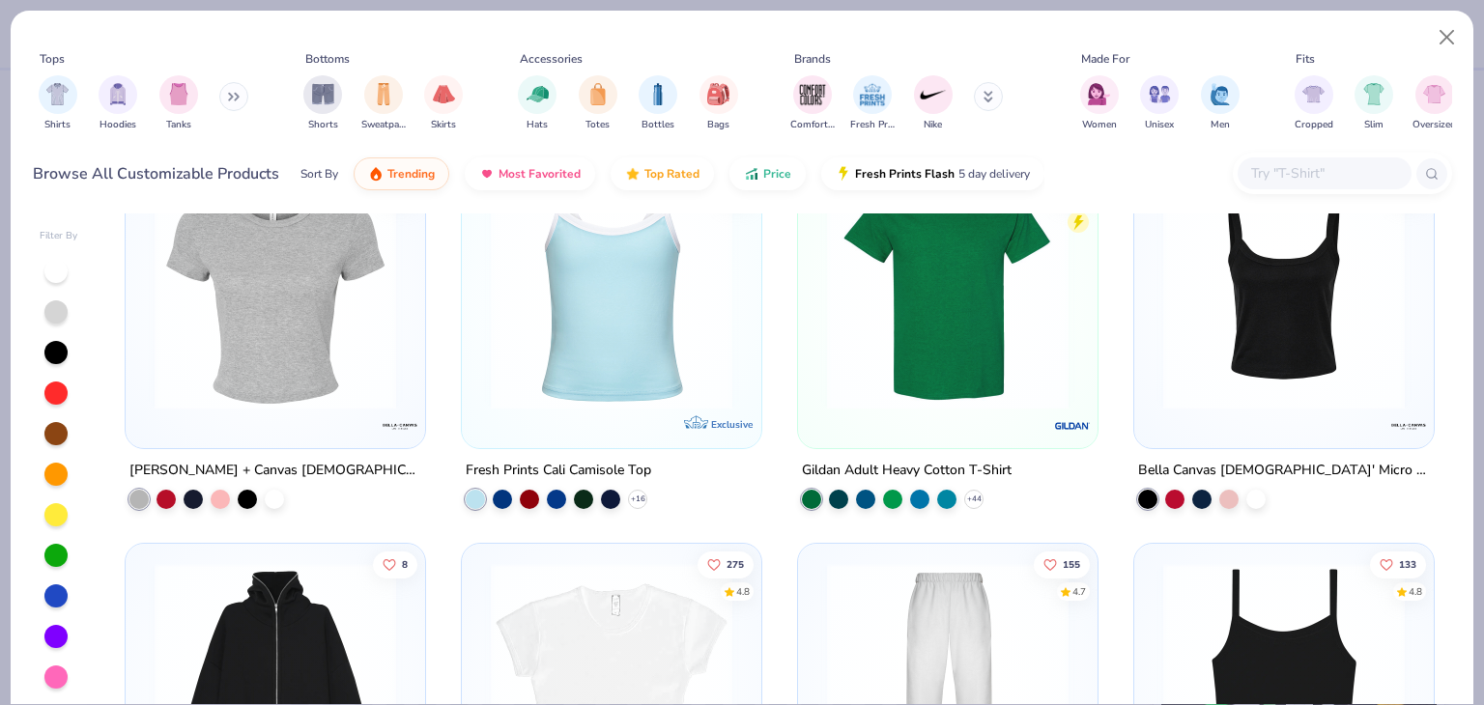
scroll to position [483, 0]
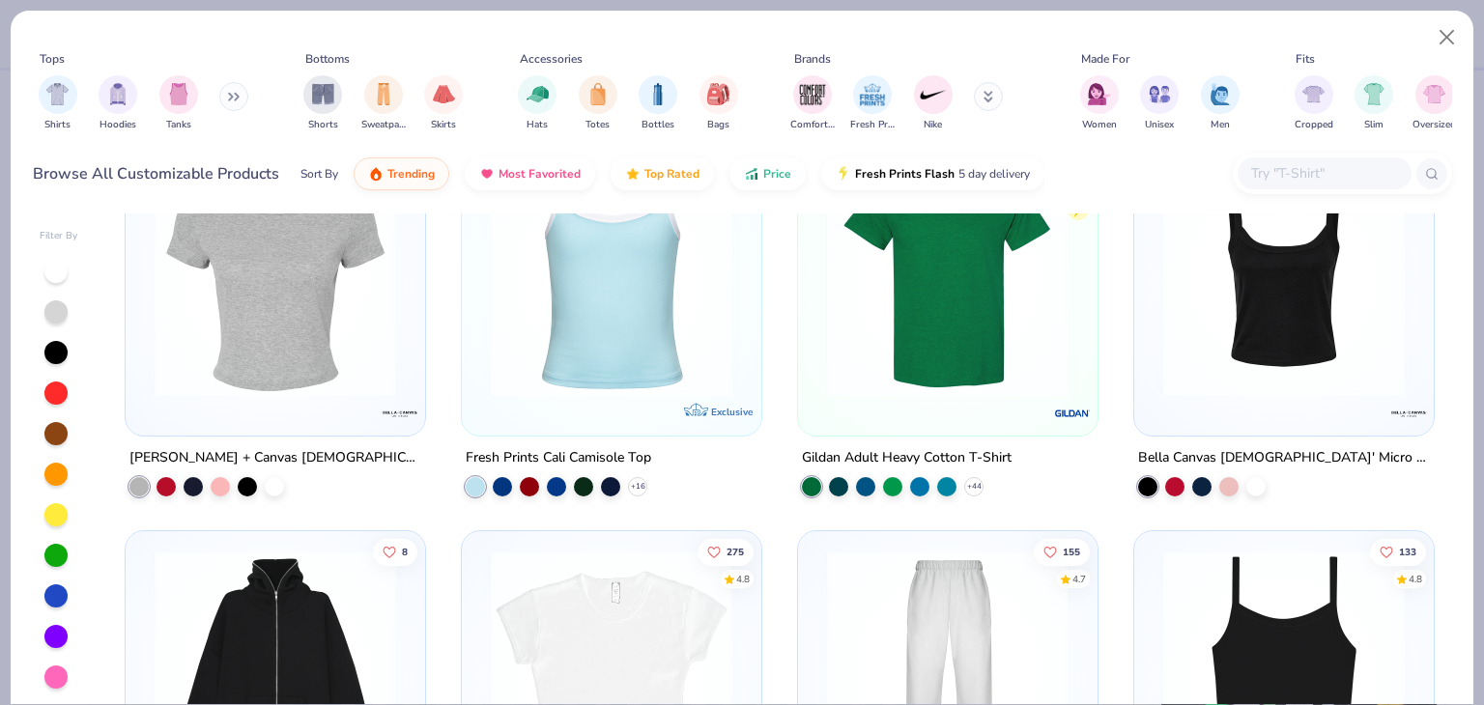
click at [1262, 398] on div at bounding box center [1284, 281] width 280 height 270
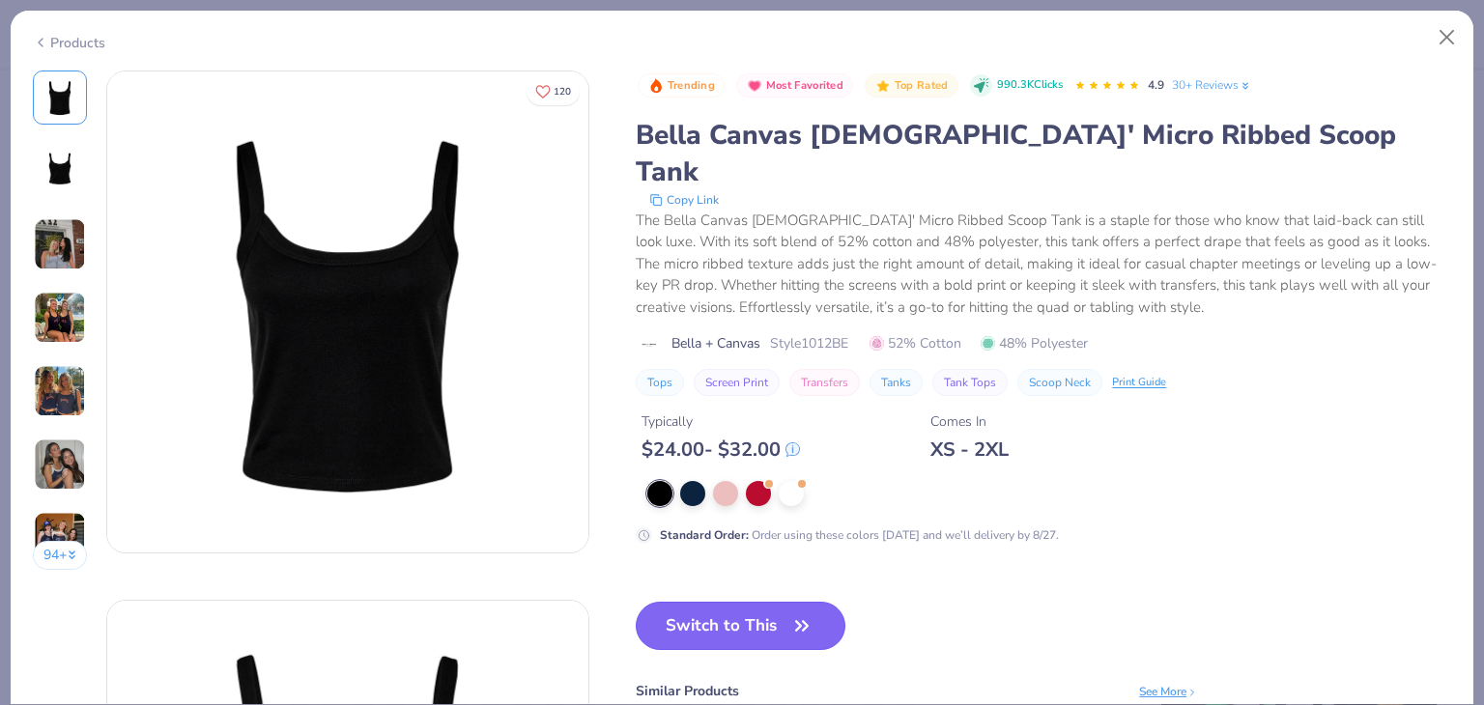
click at [745, 602] on button "Switch to This" at bounding box center [741, 626] width 210 height 48
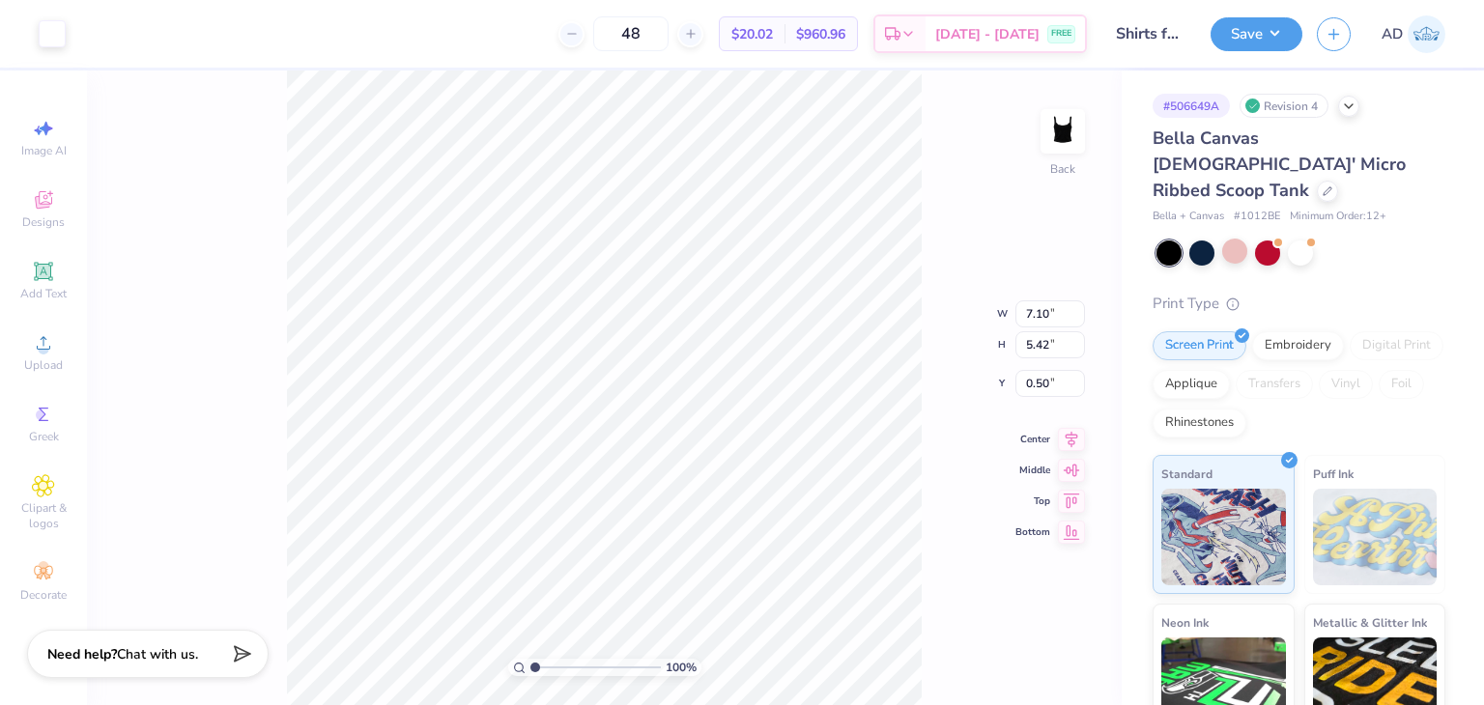
type input "4.87"
type input "3.71"
type input "1.15"
click at [1296, 239] on div at bounding box center [1299, 251] width 25 height 25
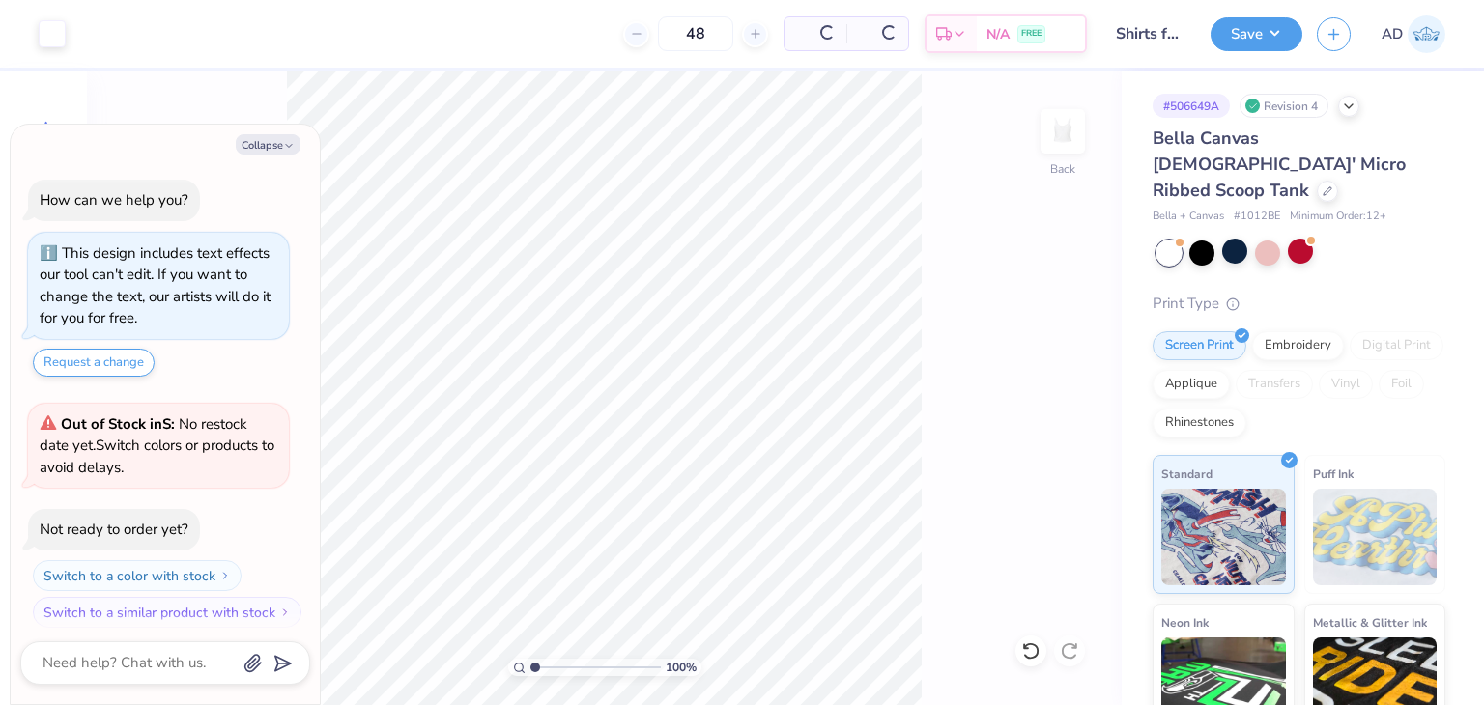
scroll to position [282, 0]
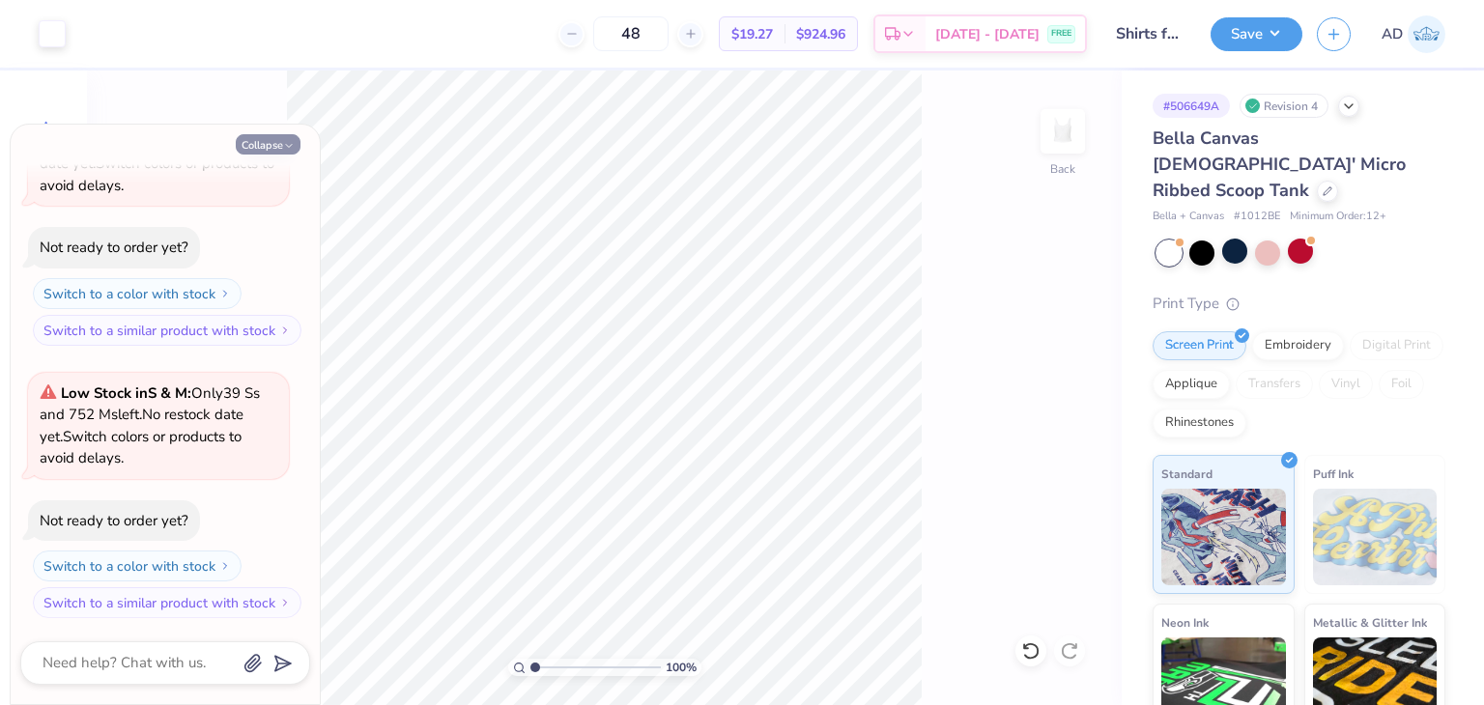
click at [246, 147] on button "Collapse" at bounding box center [268, 144] width 65 height 20
type textarea "x"
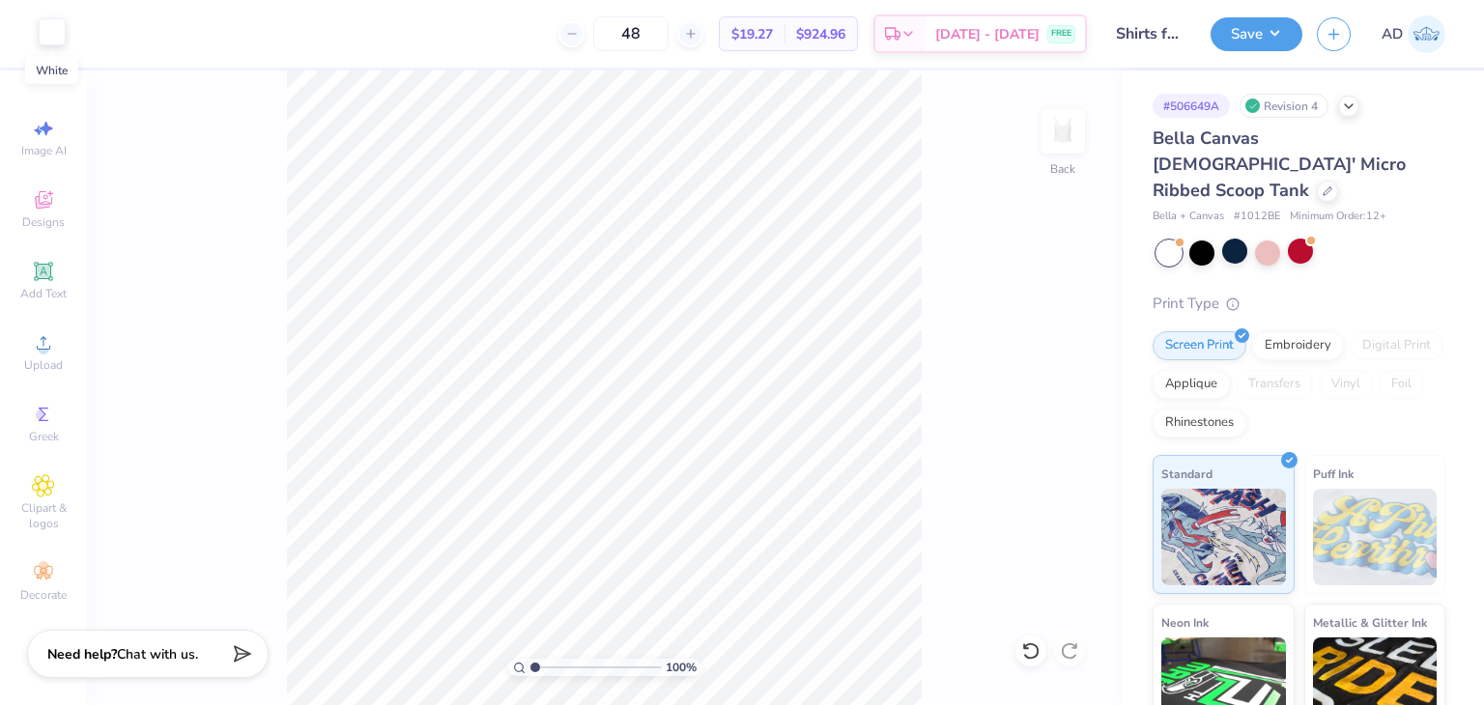
click at [51, 24] on div at bounding box center [52, 31] width 27 height 27
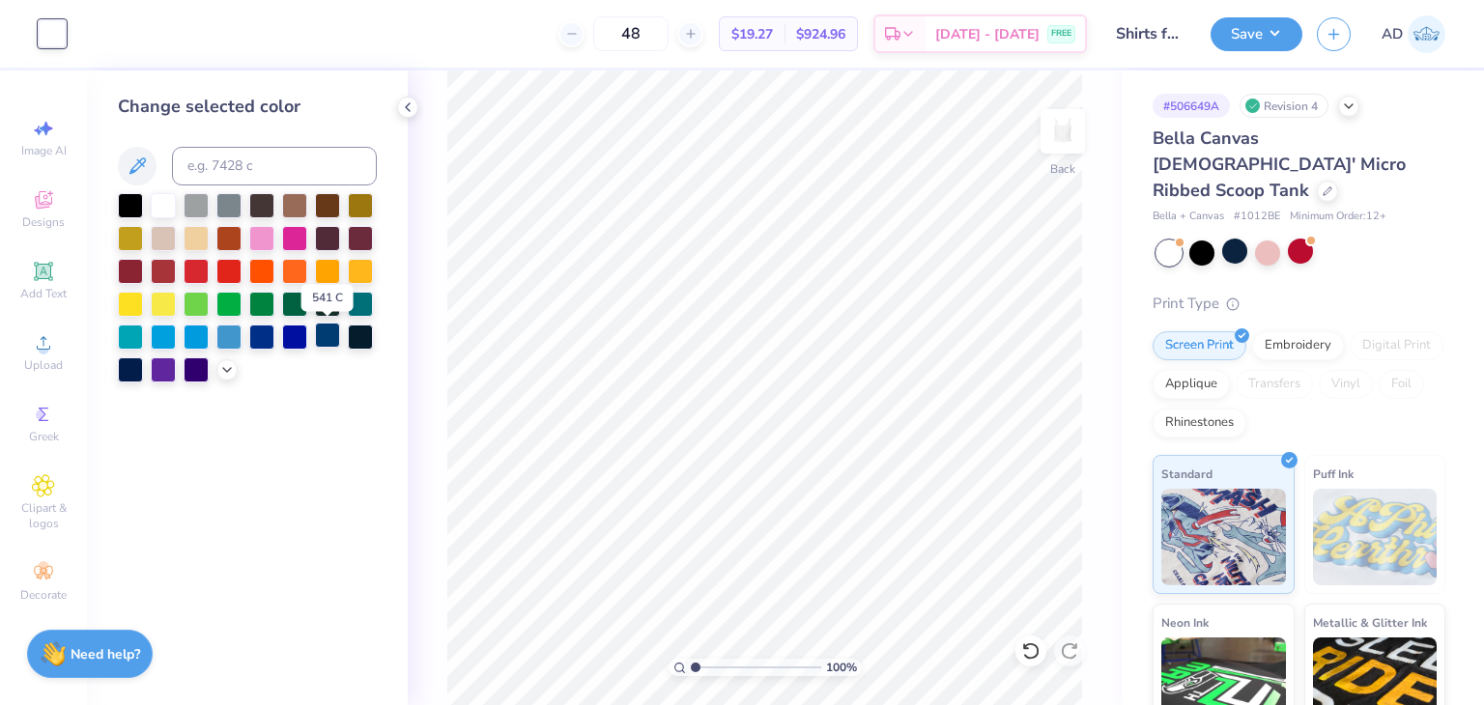
click at [336, 329] on div at bounding box center [327, 335] width 25 height 25
click at [365, 341] on div at bounding box center [360, 335] width 25 height 25
click at [411, 106] on icon at bounding box center [407, 106] width 15 height 15
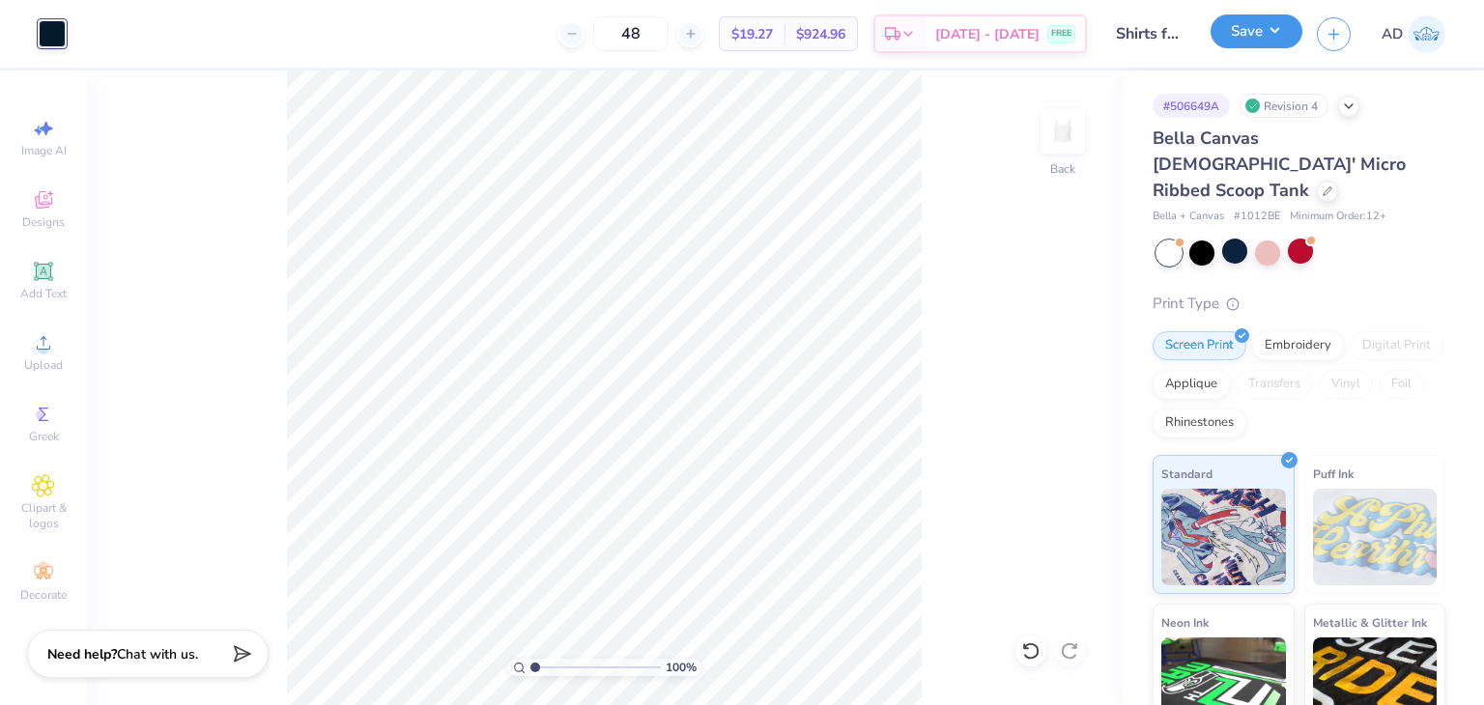
click at [1259, 43] on button "Save" at bounding box center [1256, 31] width 92 height 34
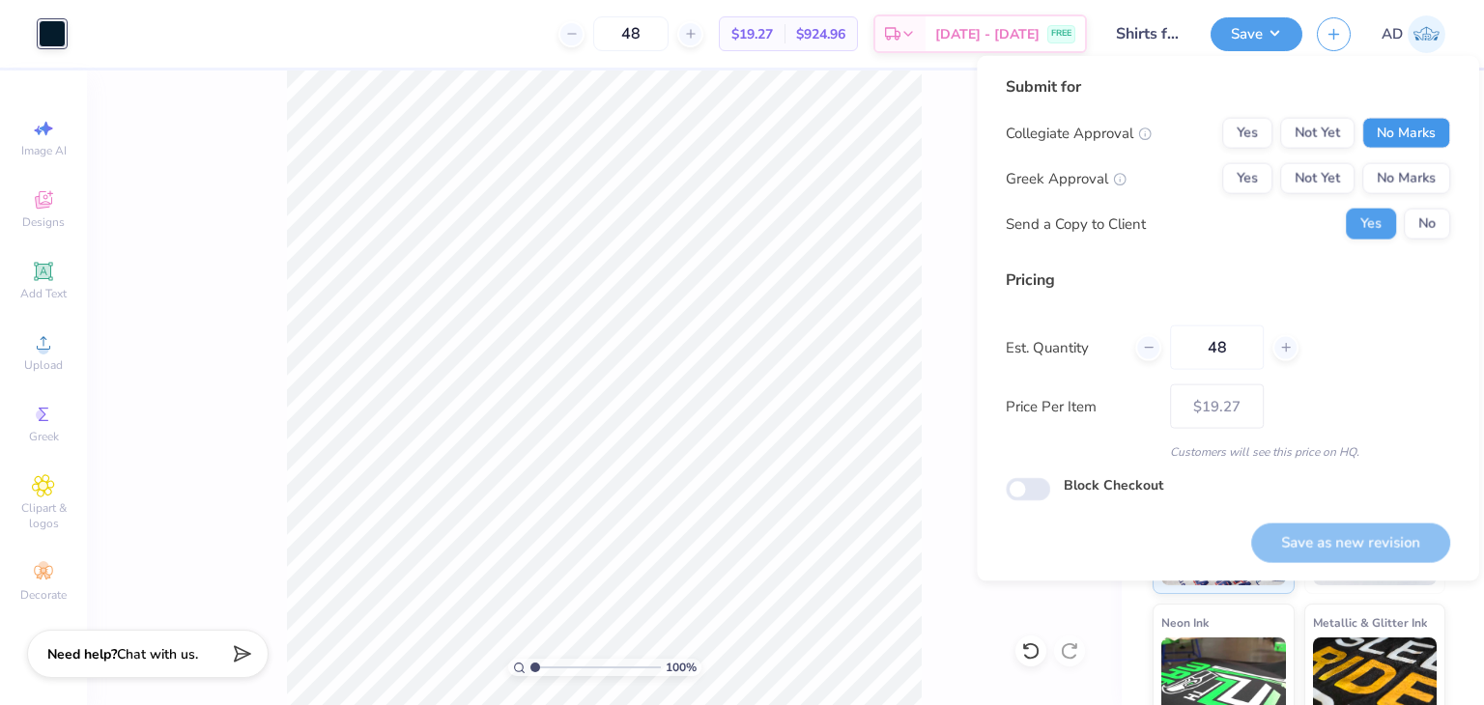
click at [1384, 143] on button "No Marks" at bounding box center [1406, 133] width 88 height 31
click at [1385, 163] on button "No Marks" at bounding box center [1406, 178] width 88 height 31
click at [1316, 532] on button "Save as new revision" at bounding box center [1350, 543] width 199 height 40
type input "$19.27"
